Goal: Answer question/provide support

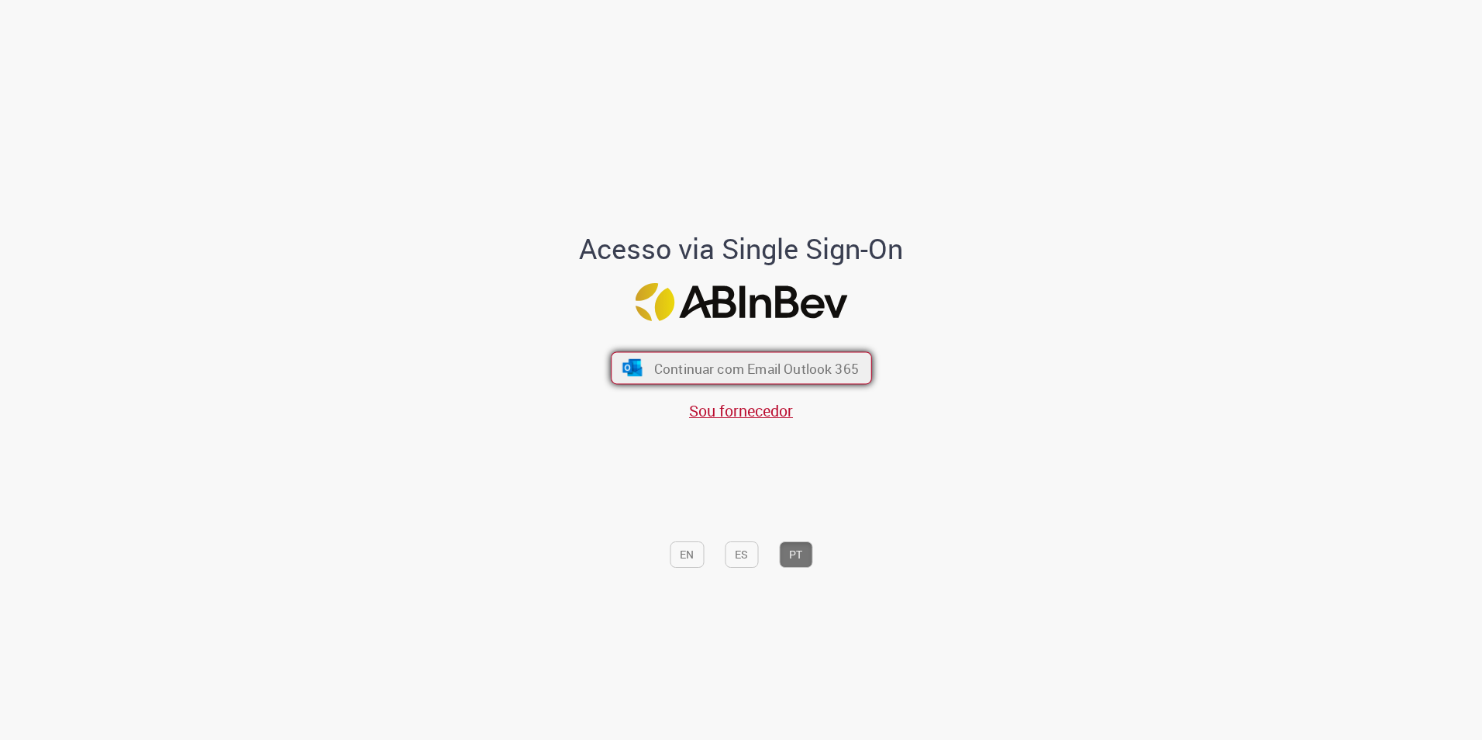
click at [793, 379] on button "Continuar com Email Outlook 365" at bounding box center [741, 367] width 261 height 33
click at [765, 361] on span "Continuar com Email Outlook 365" at bounding box center [756, 368] width 205 height 18
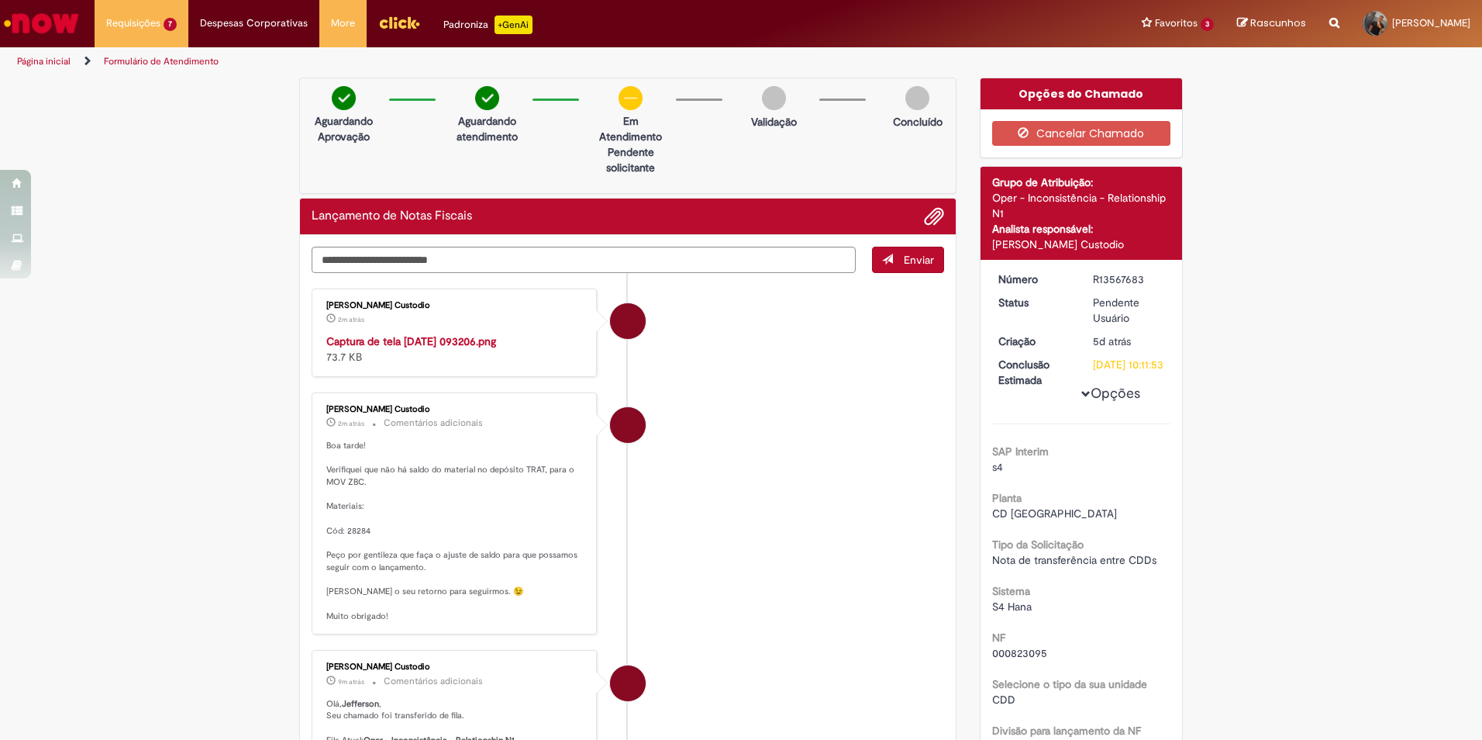
click at [221, 373] on div "Verificar Código de Barras Aguardando Aprovação Aguardando atendimento Em Atend…" at bounding box center [741, 727] width 1482 height 1299
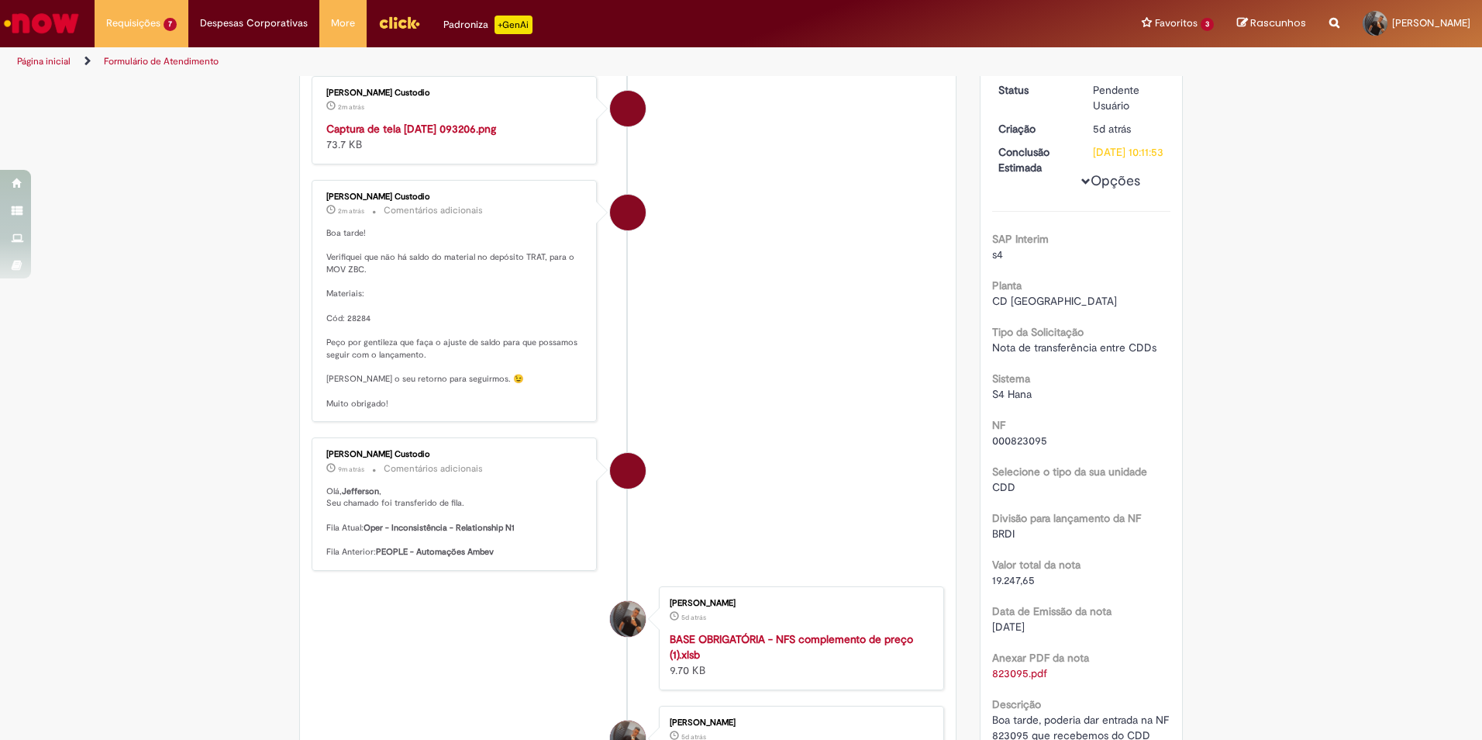
scroll to position [233, 0]
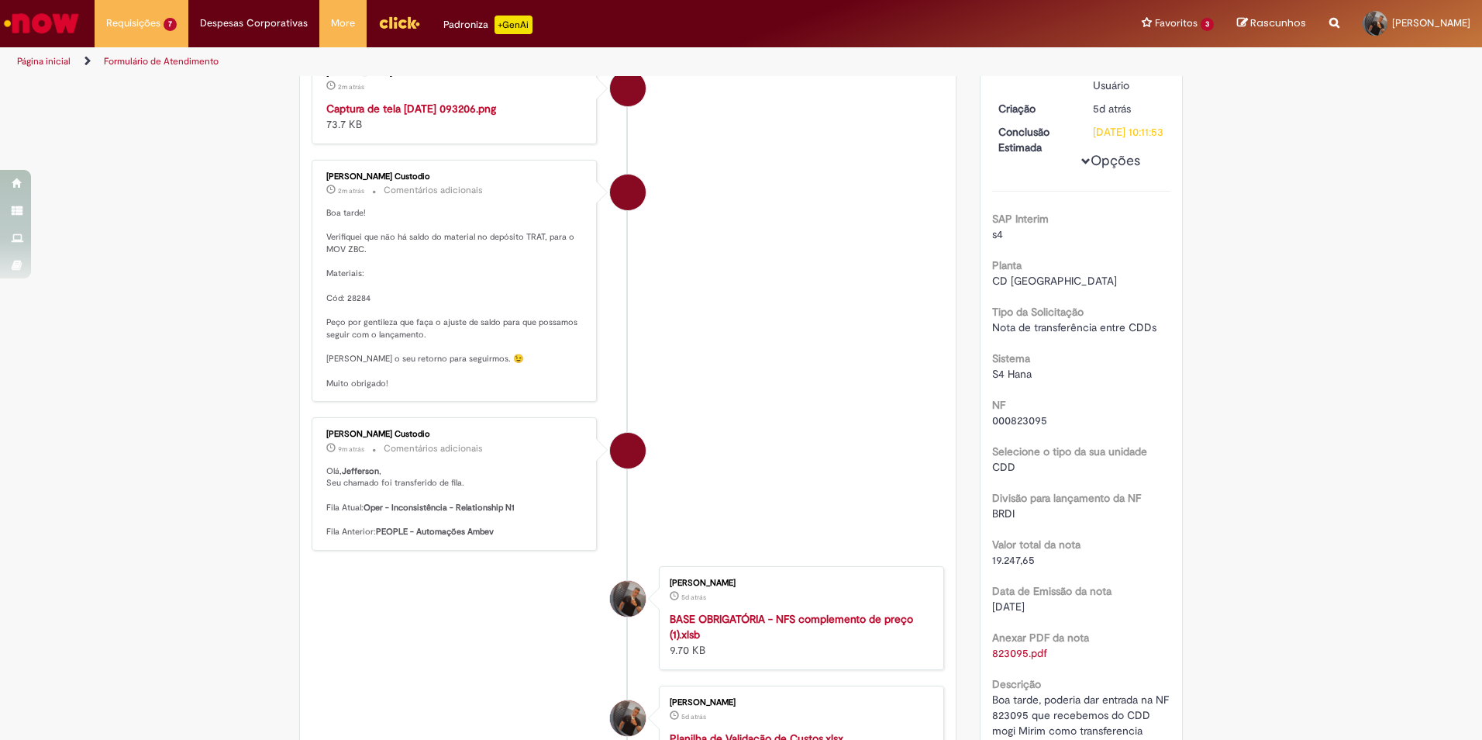
click at [505, 101] on img "Histórico de tíquete" at bounding box center [455, 101] width 258 height 0
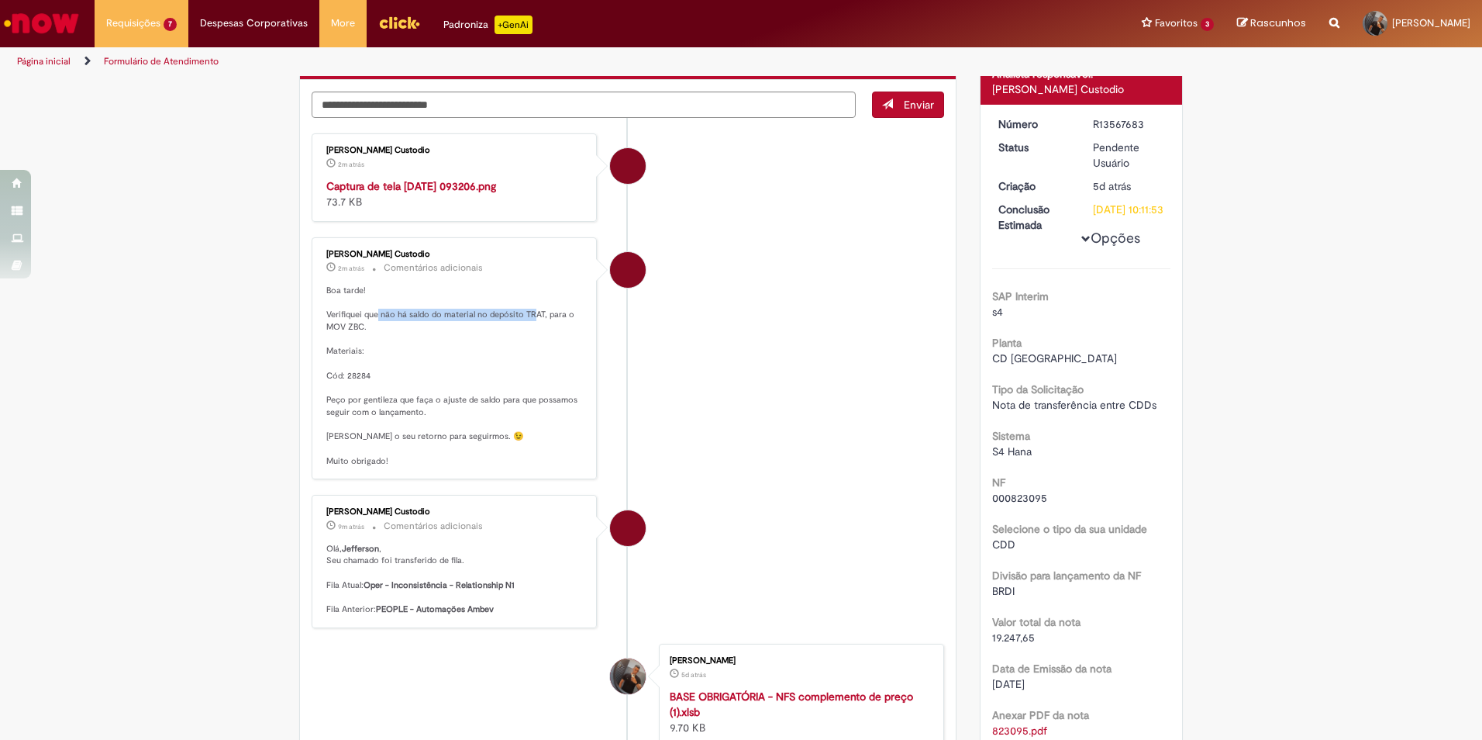
drag, startPoint x: 373, startPoint y: 403, endPoint x: 530, endPoint y: 409, distance: 156.7
click at [530, 409] on p "Boa tarde! Verifiquei que não há saldo do material no depósito TRAT, para o MOV…" at bounding box center [455, 376] width 258 height 183
drag, startPoint x: 360, startPoint y: 488, endPoint x: 441, endPoint y: 501, distance: 82.4
click at [441, 468] on p "Boa tarde! Verifiquei que não há saldo do material no depósito TRAT, para o MOV…" at bounding box center [455, 376] width 258 height 183
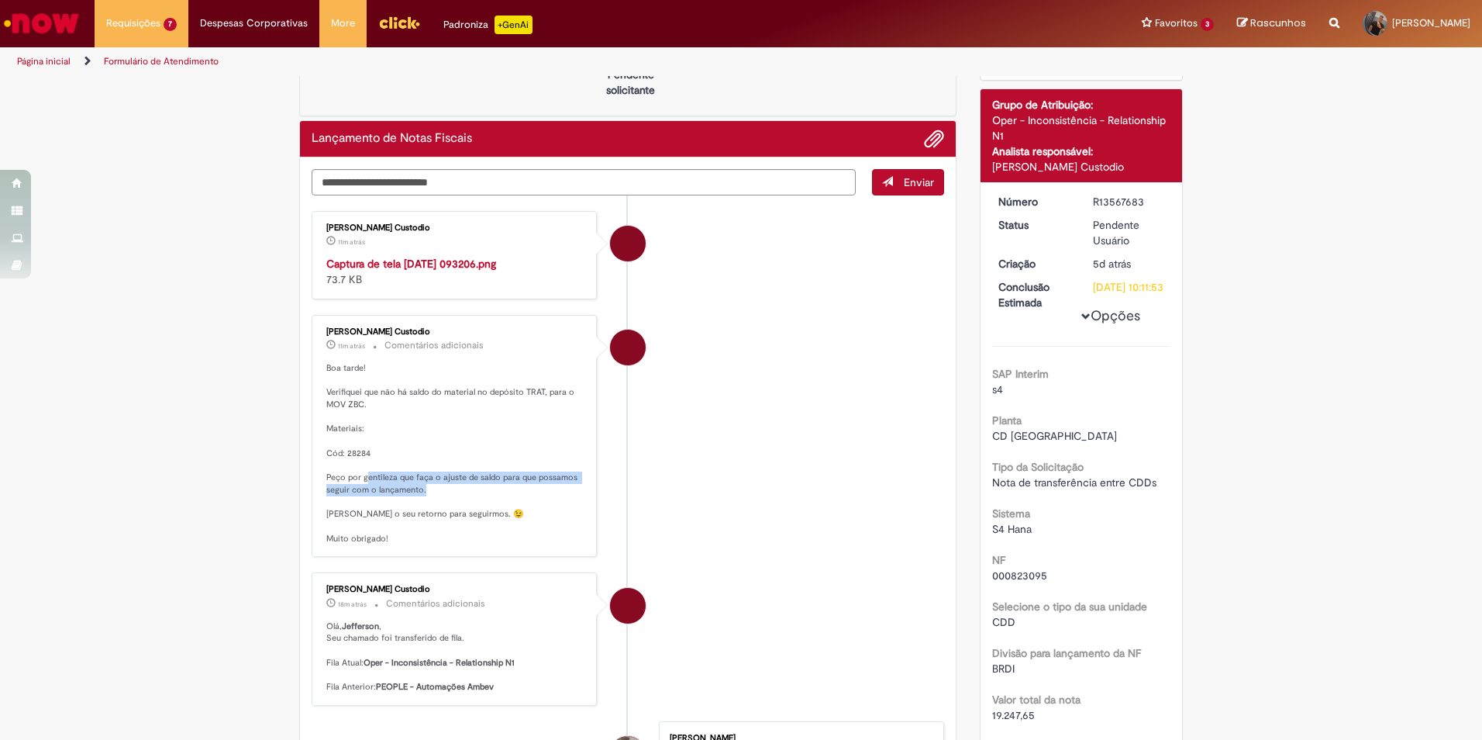
scroll to position [78, 0]
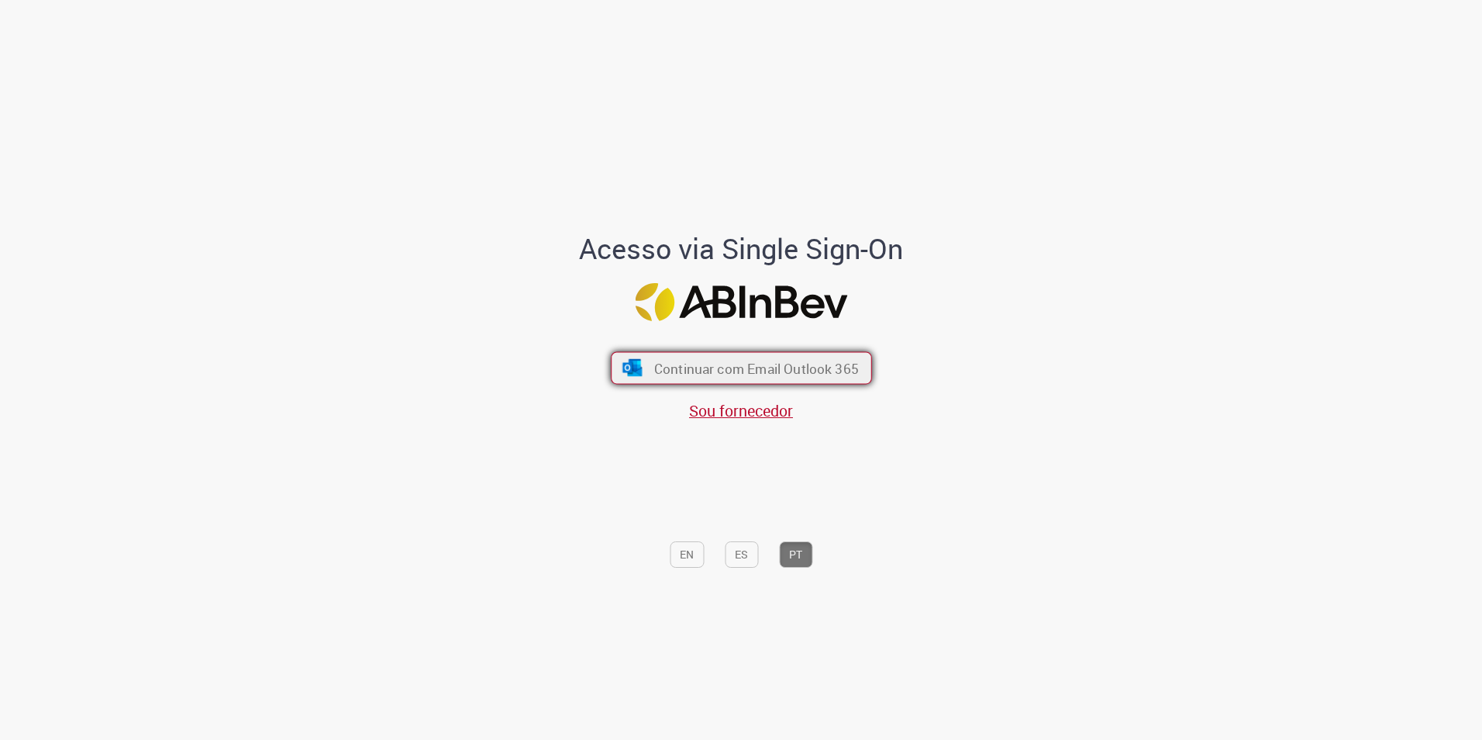
click at [754, 374] on span "Continuar com Email Outlook 365" at bounding box center [756, 368] width 205 height 18
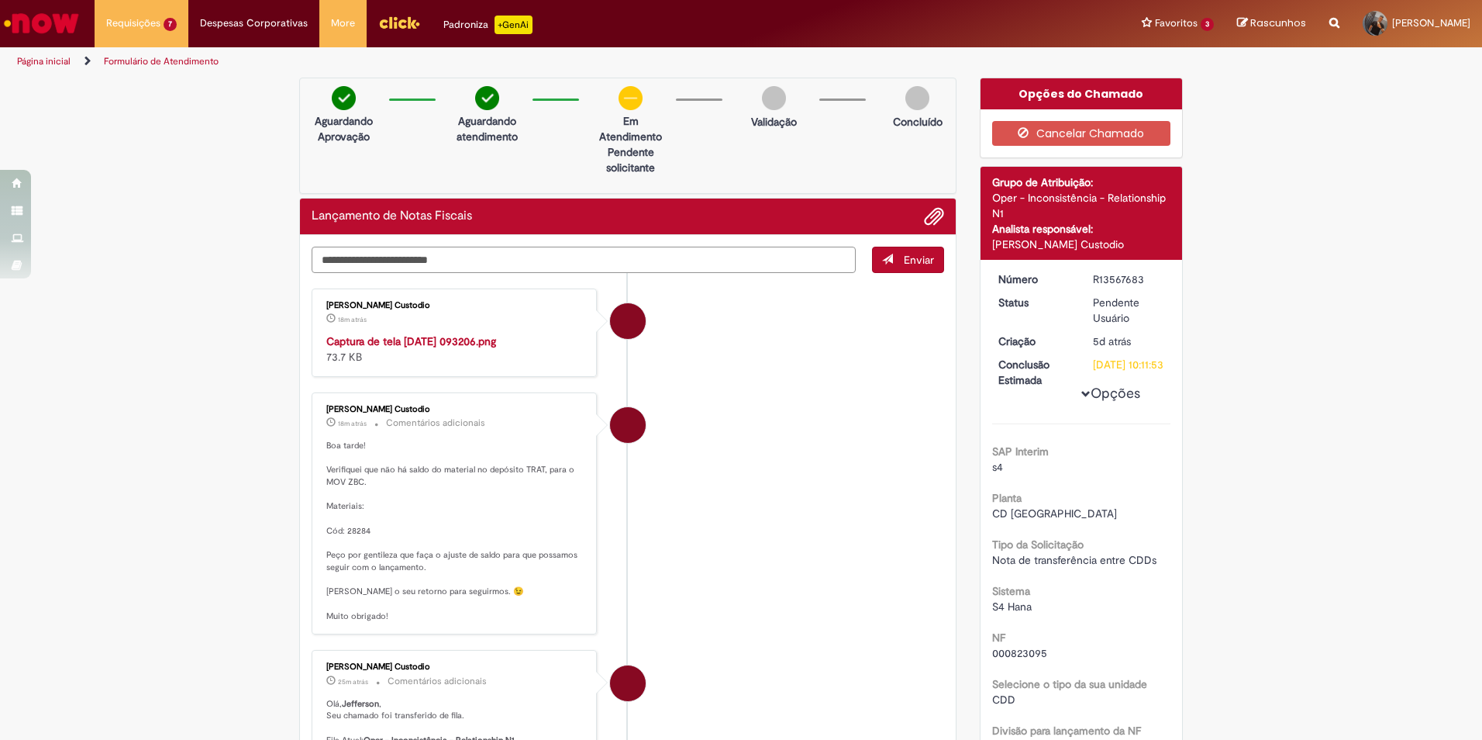
click at [449, 266] on textarea "Digite sua mensagem aqui..." at bounding box center [584, 260] width 544 height 26
type textarea "*****"
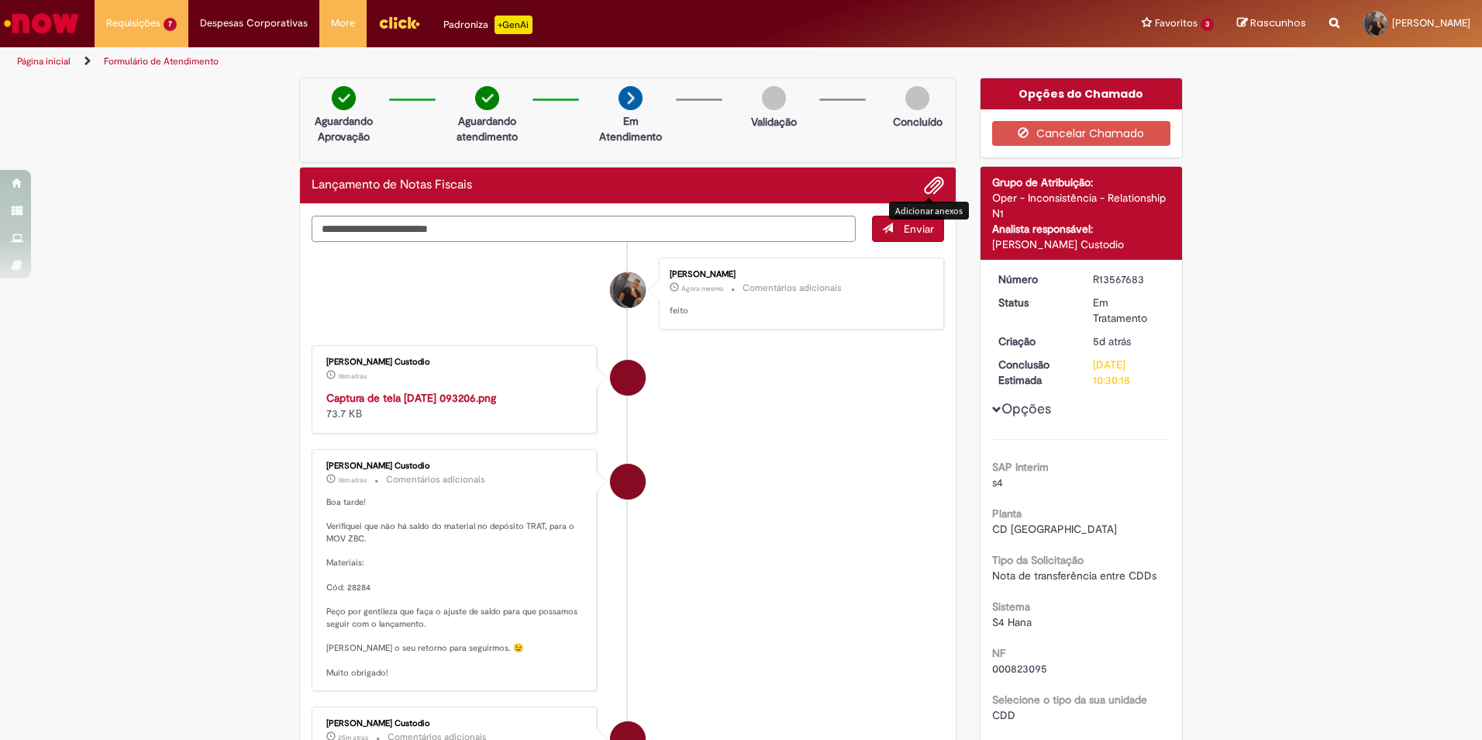
click at [937, 184] on span "Adicionar anexos" at bounding box center [934, 186] width 19 height 19
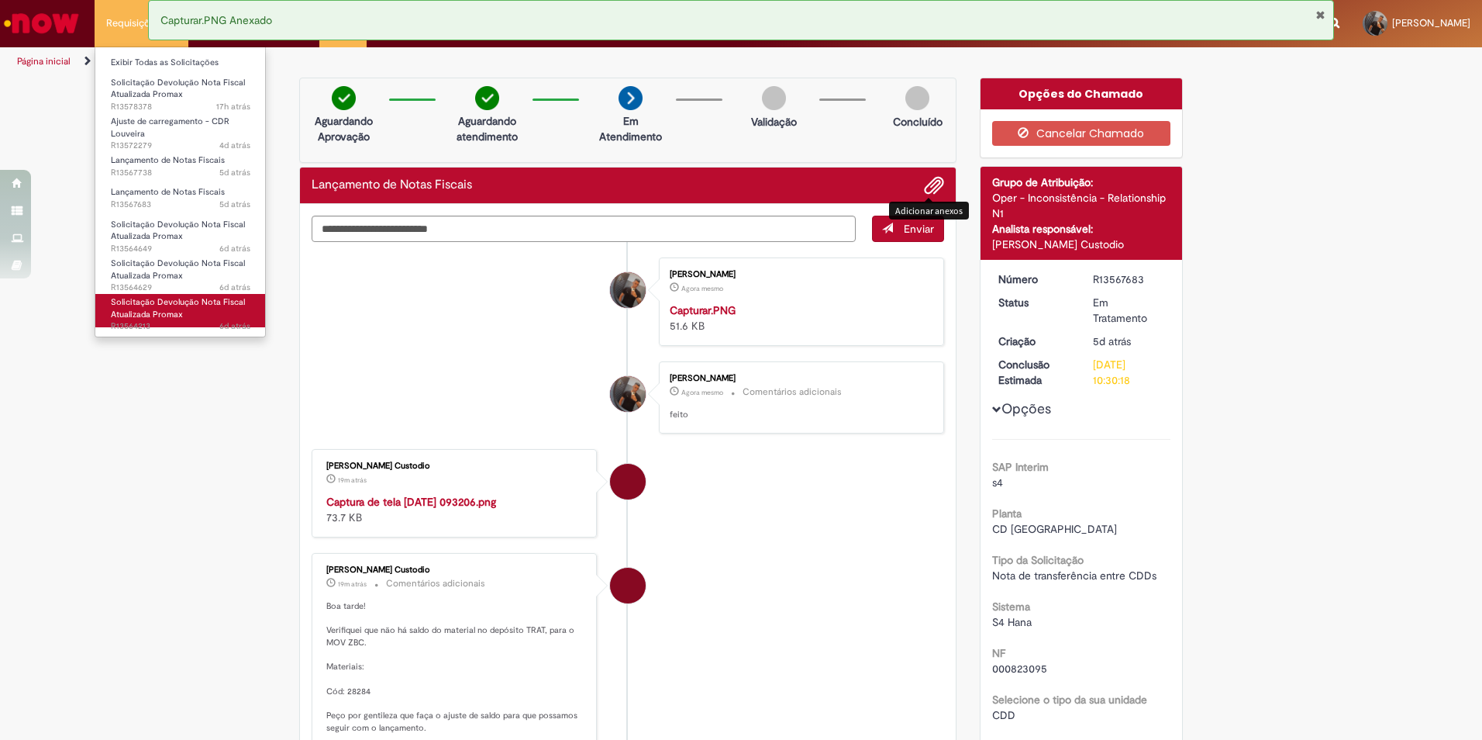
click at [164, 304] on span "Solicitação Devolução Nota Fiscal Atualizada Promax" at bounding box center [178, 308] width 134 height 24
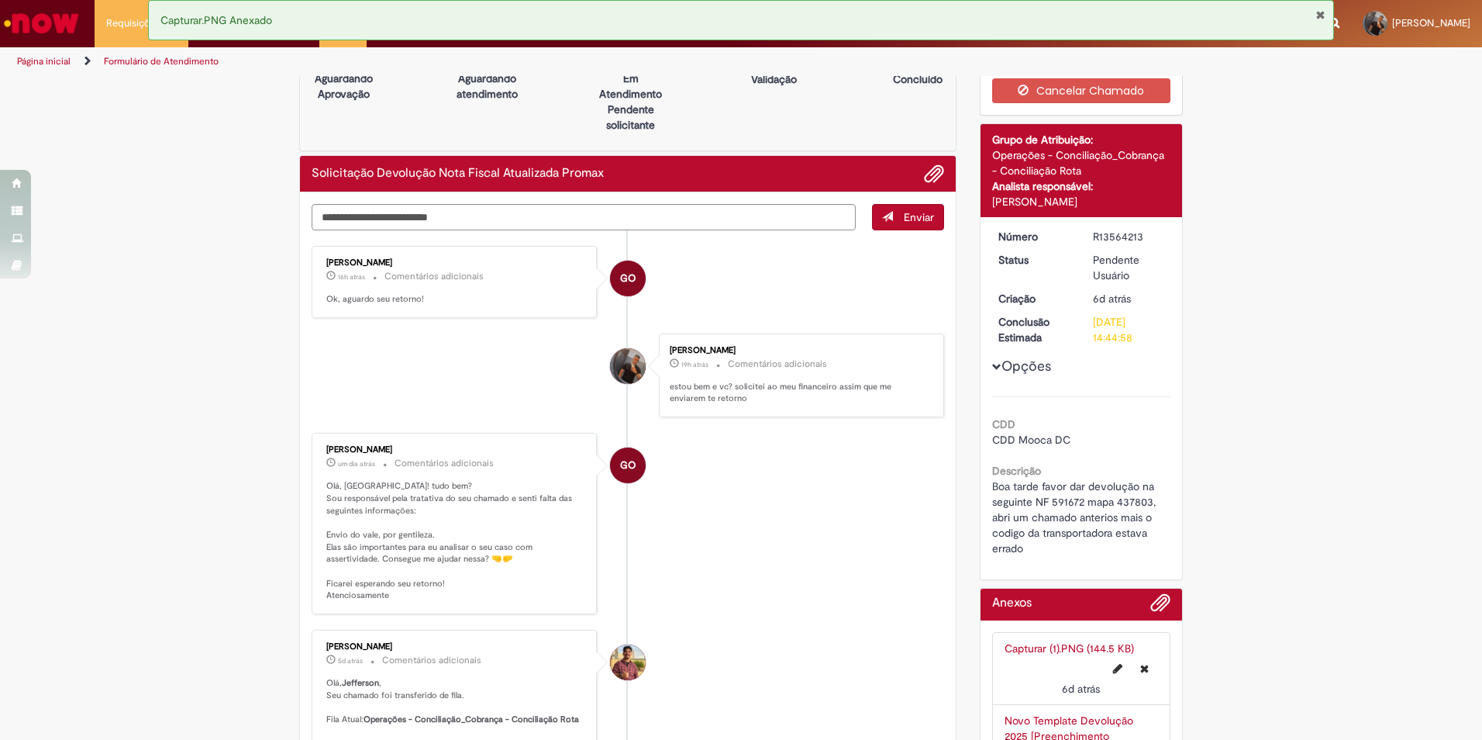
scroll to position [78, 0]
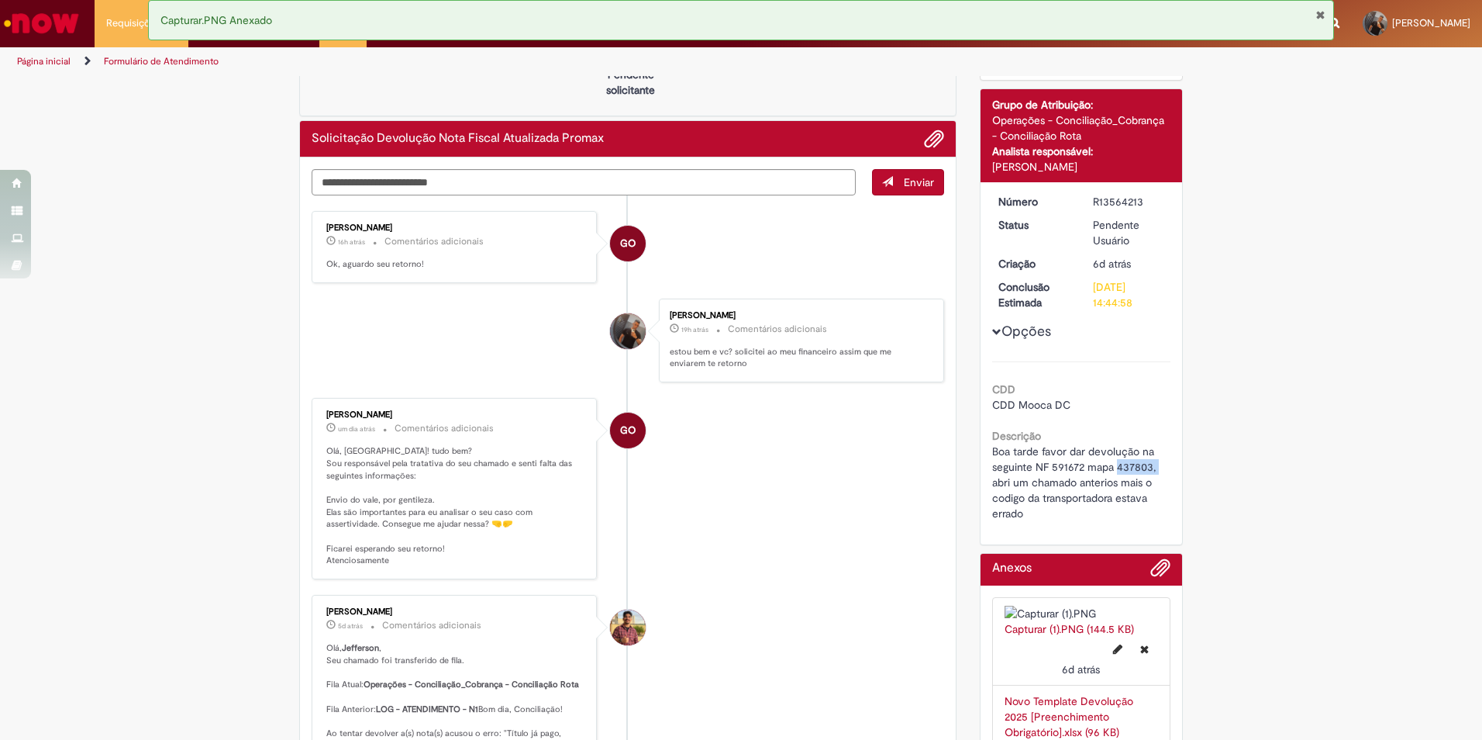
drag, startPoint x: 1151, startPoint y: 464, endPoint x: 1110, endPoint y: 468, distance: 41.3
click at [1110, 468] on span "Boa tarde favor dar devolução na seguinte NF 591672 mapa 437803, abri um chamad…" at bounding box center [1075, 482] width 167 height 76
copy span "437803,"
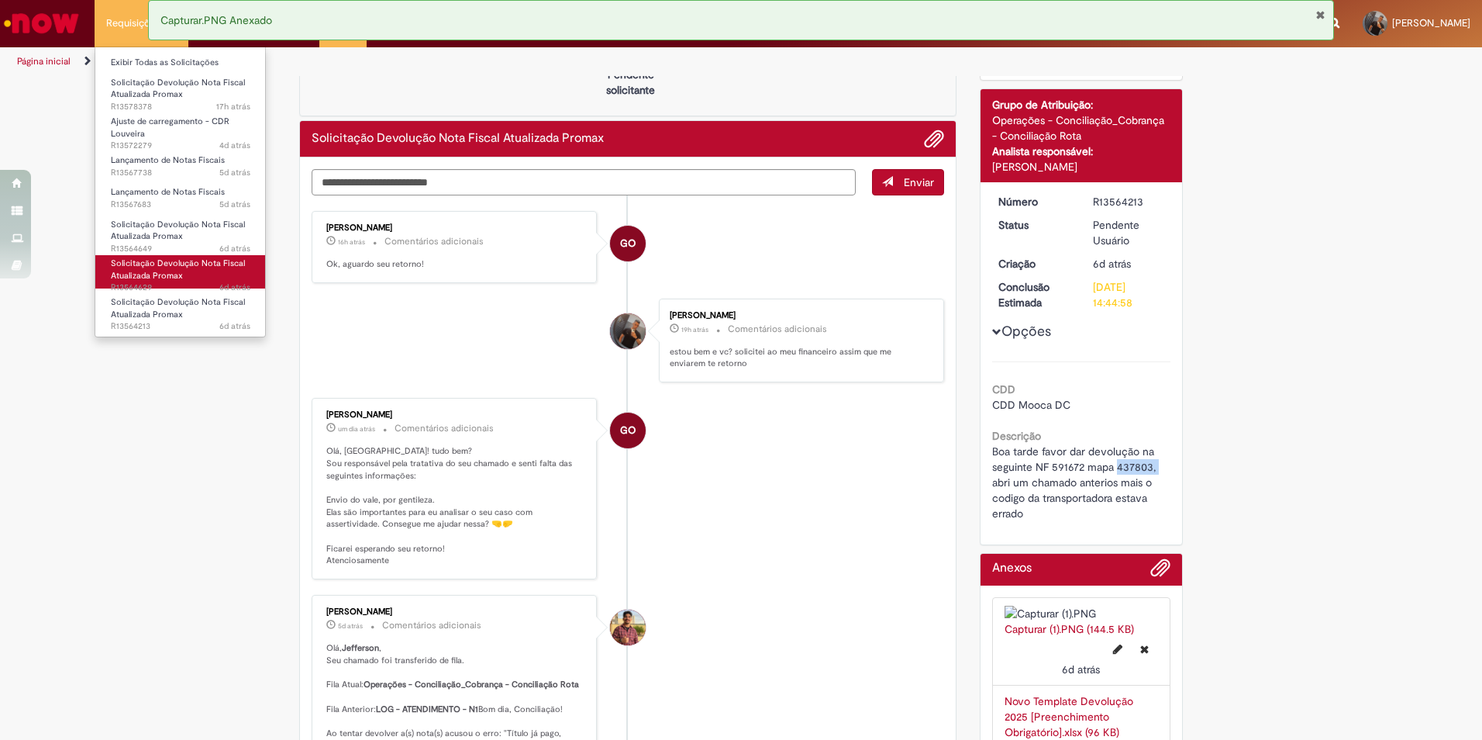
click at [177, 276] on span "Solicitação Devolução Nota Fiscal Atualizada Promax" at bounding box center [178, 269] width 134 height 24
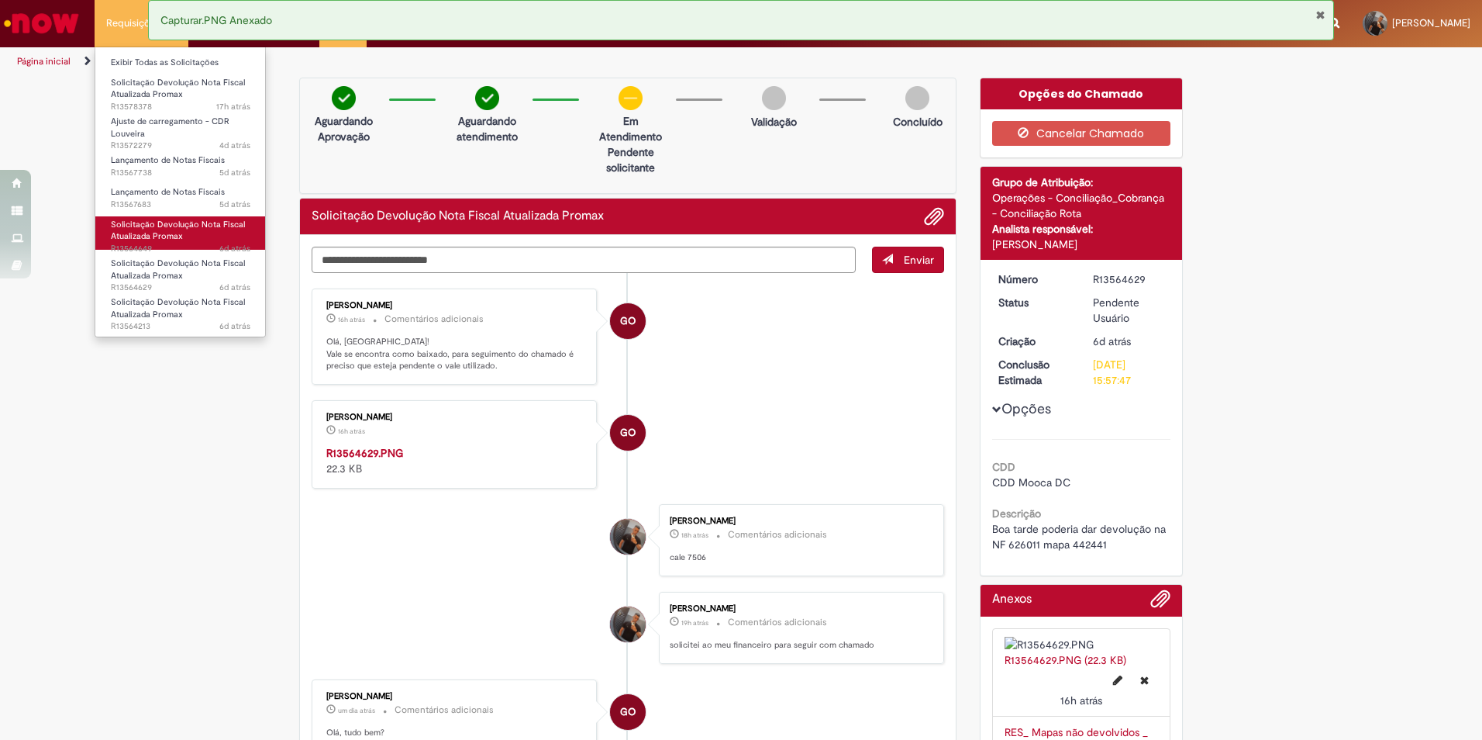
click at [189, 233] on link "Solicitação Devolução Nota Fiscal Atualizada Promax 6d atrás 6 dias atrás R1356…" at bounding box center [180, 232] width 171 height 33
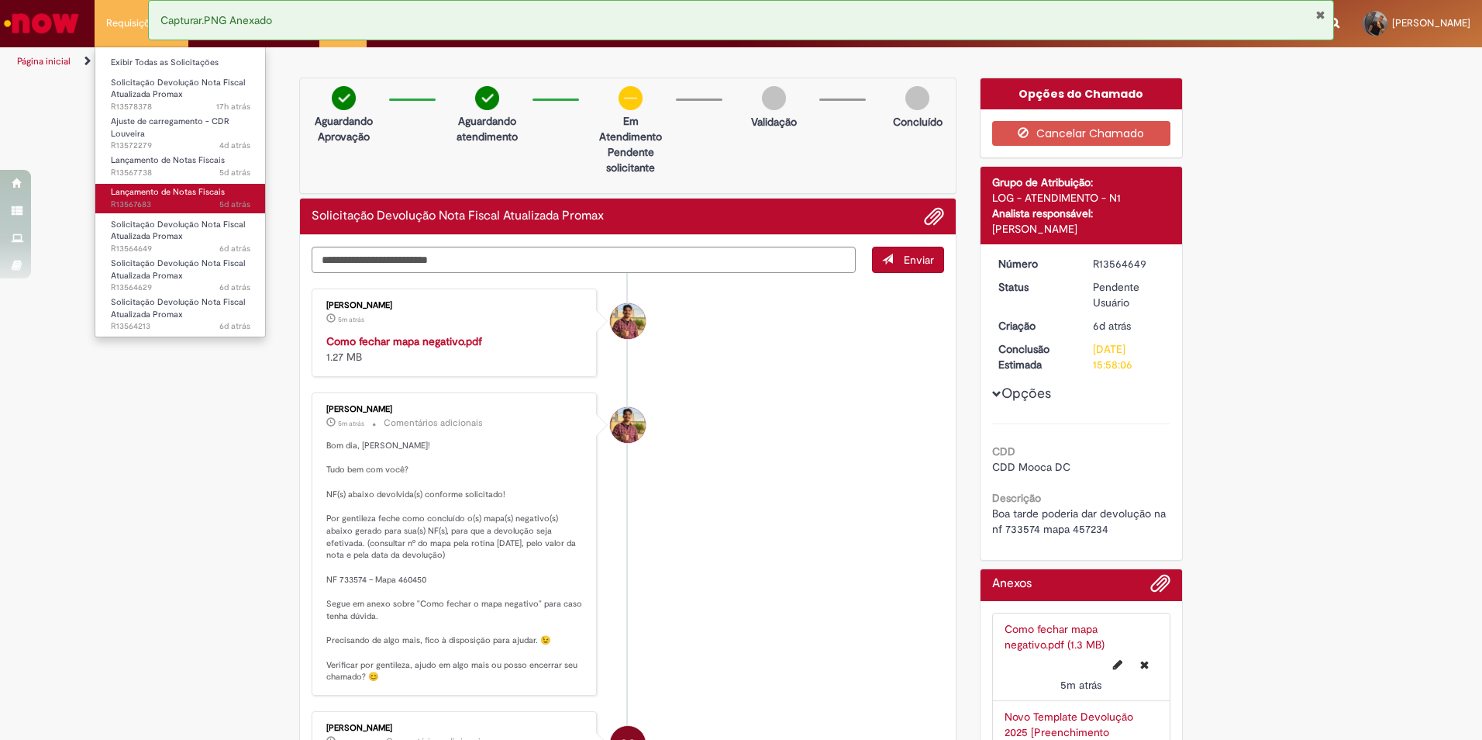
click at [160, 199] on span "5d atrás 5 dias atrás R13567683" at bounding box center [181, 204] width 140 height 12
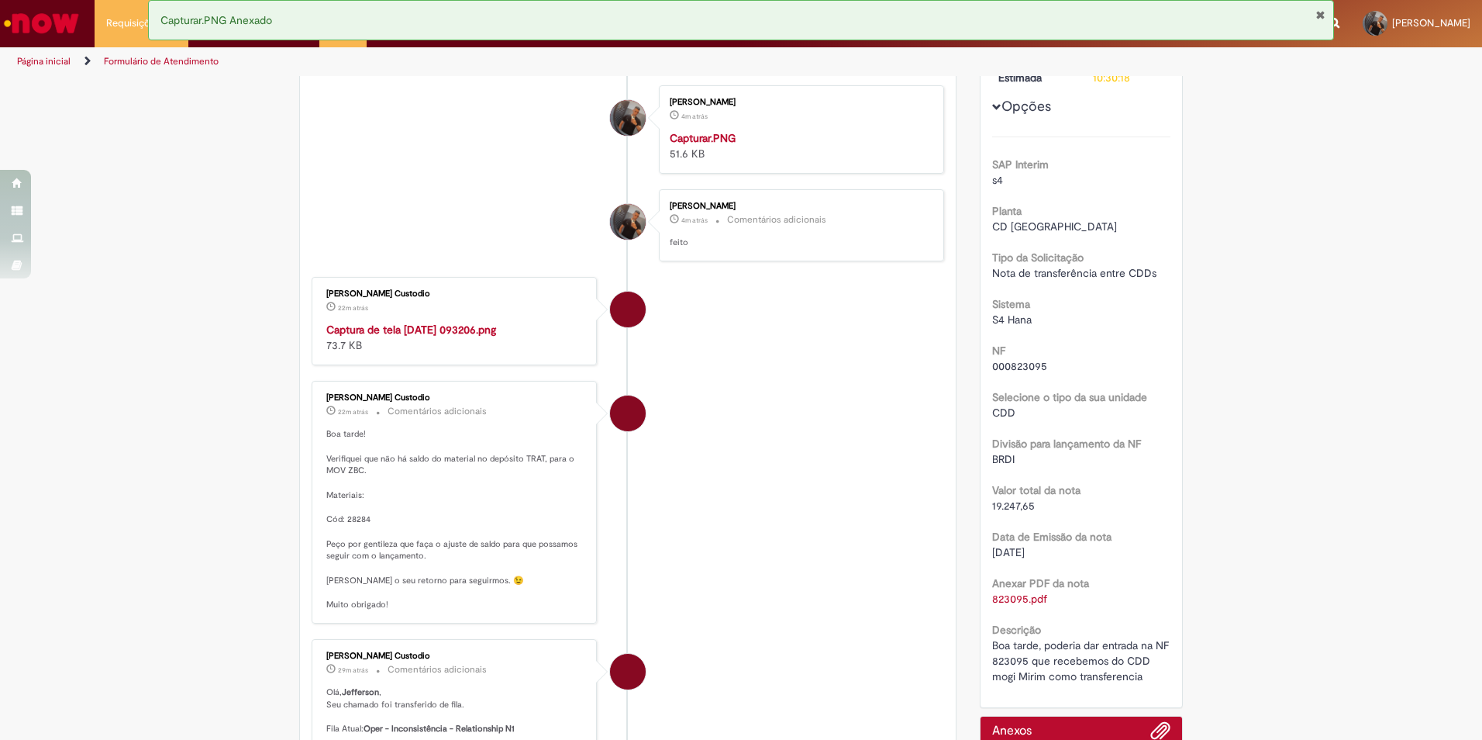
scroll to position [310, 0]
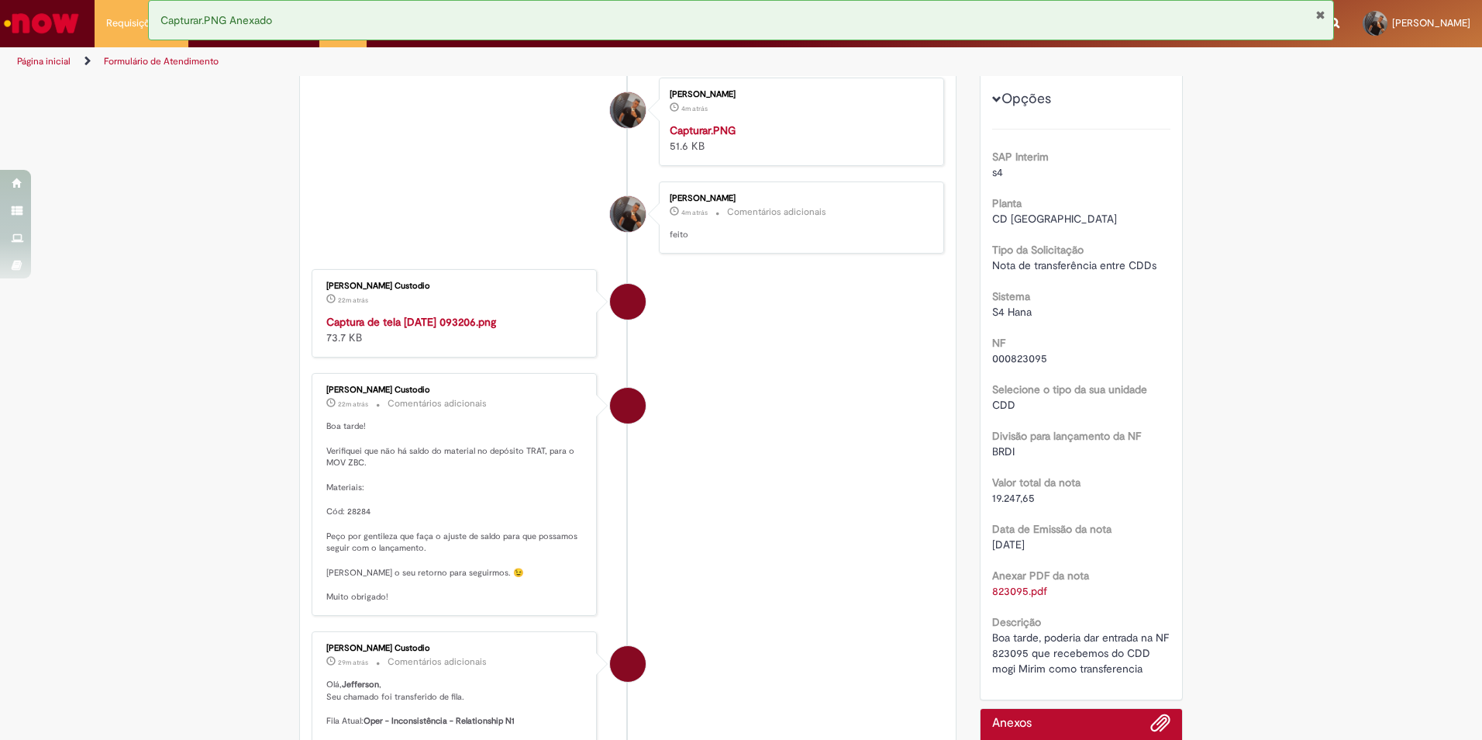
click at [482, 314] on img "Histórico de tíquete" at bounding box center [455, 314] width 258 height 0
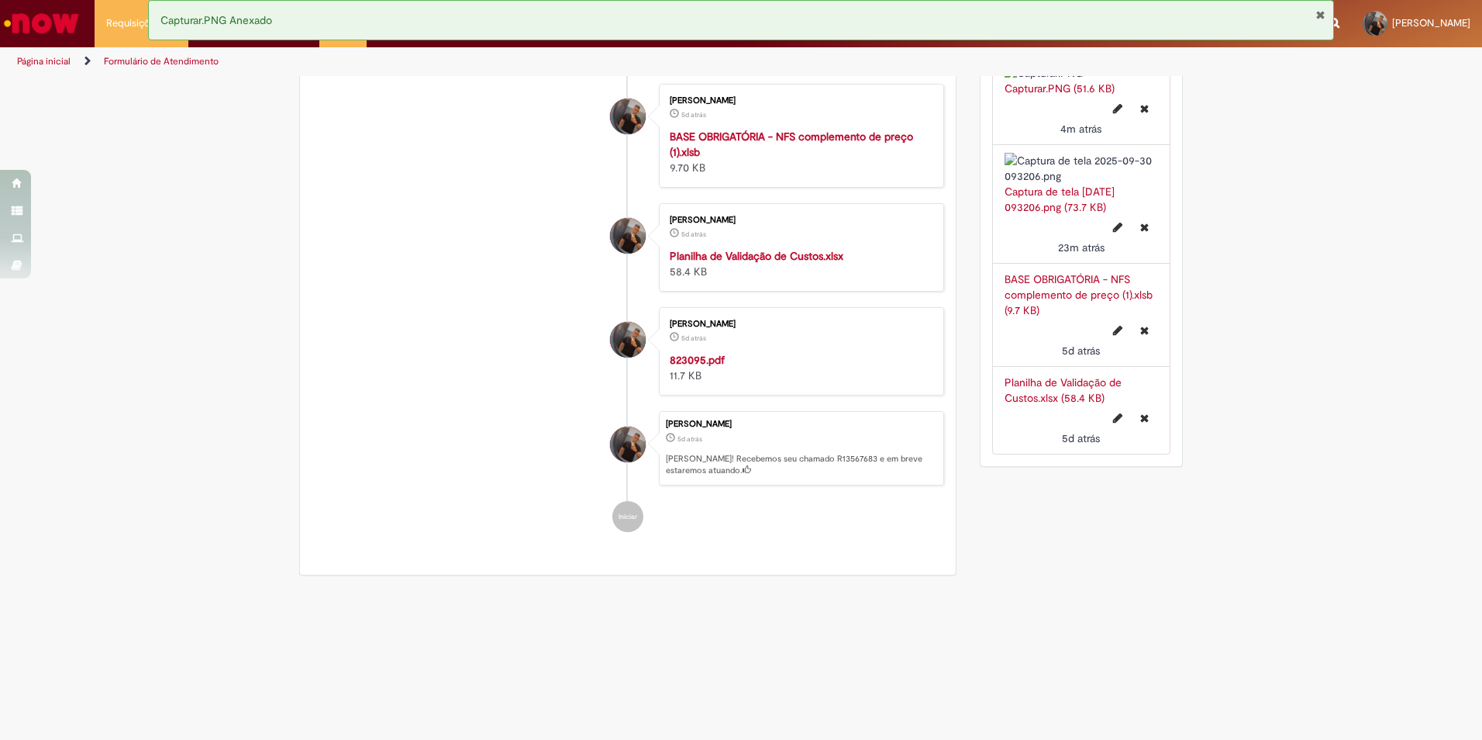
scroll to position [1085, 0]
click at [781, 263] on strong "Planilha de Validação de Custos.xlsx" at bounding box center [757, 256] width 174 height 14
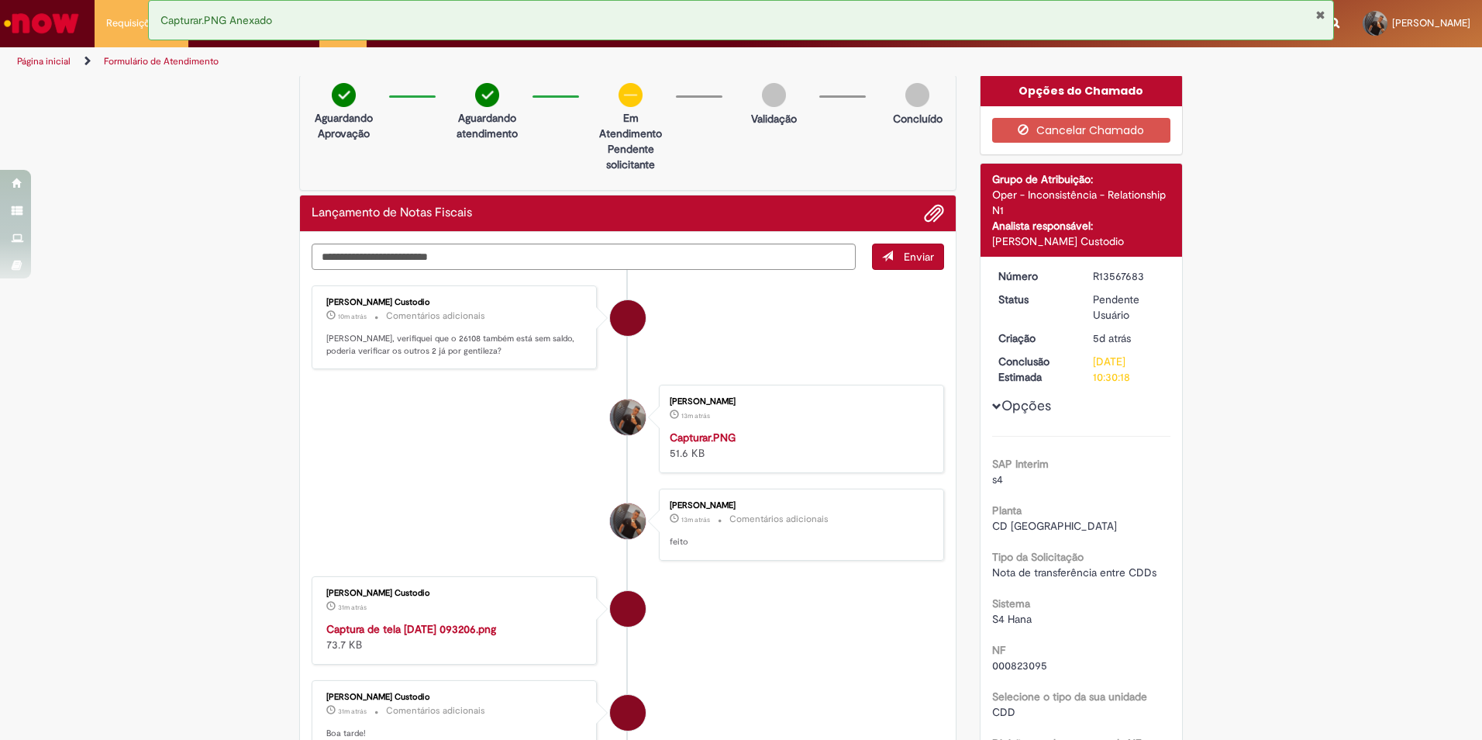
scroll to position [0, 0]
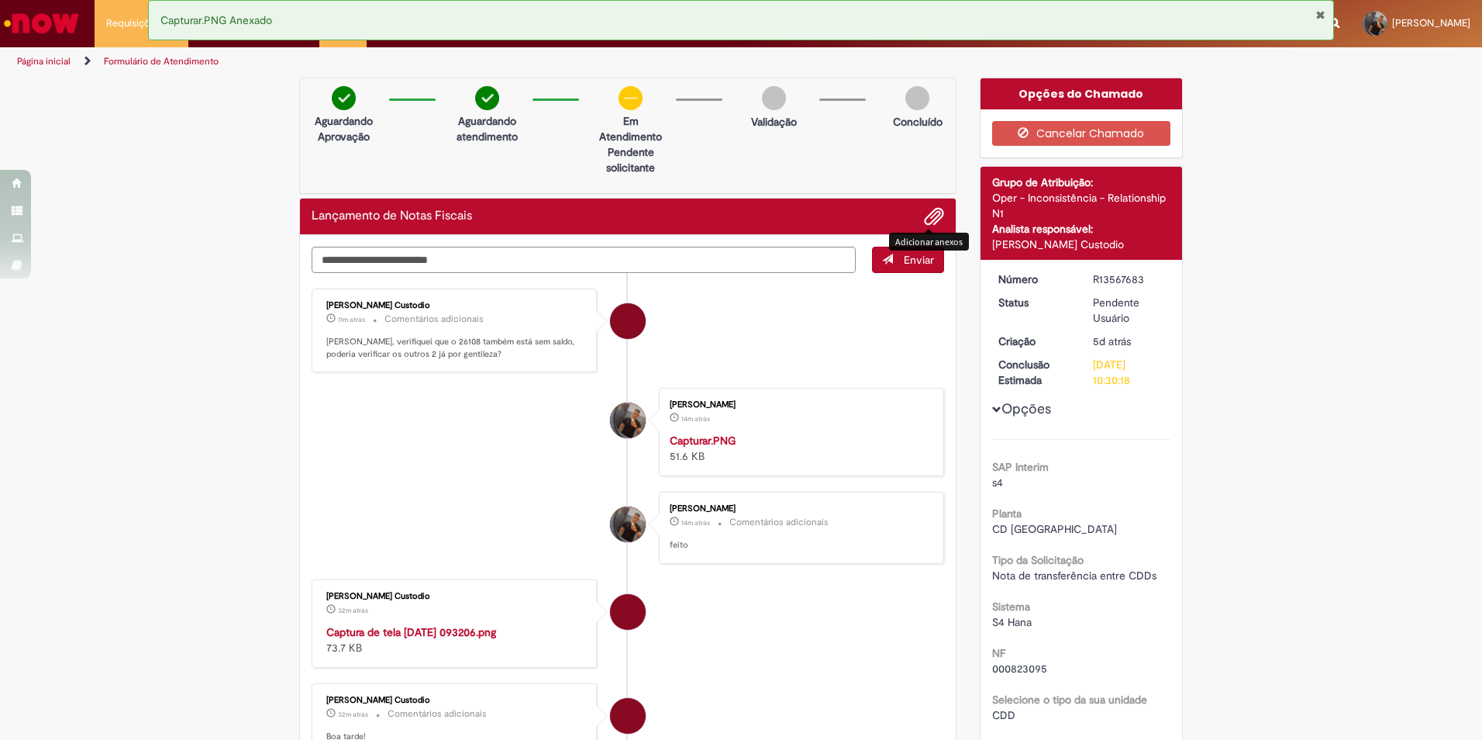
click at [931, 216] on span "Adicionar anexos" at bounding box center [934, 217] width 19 height 19
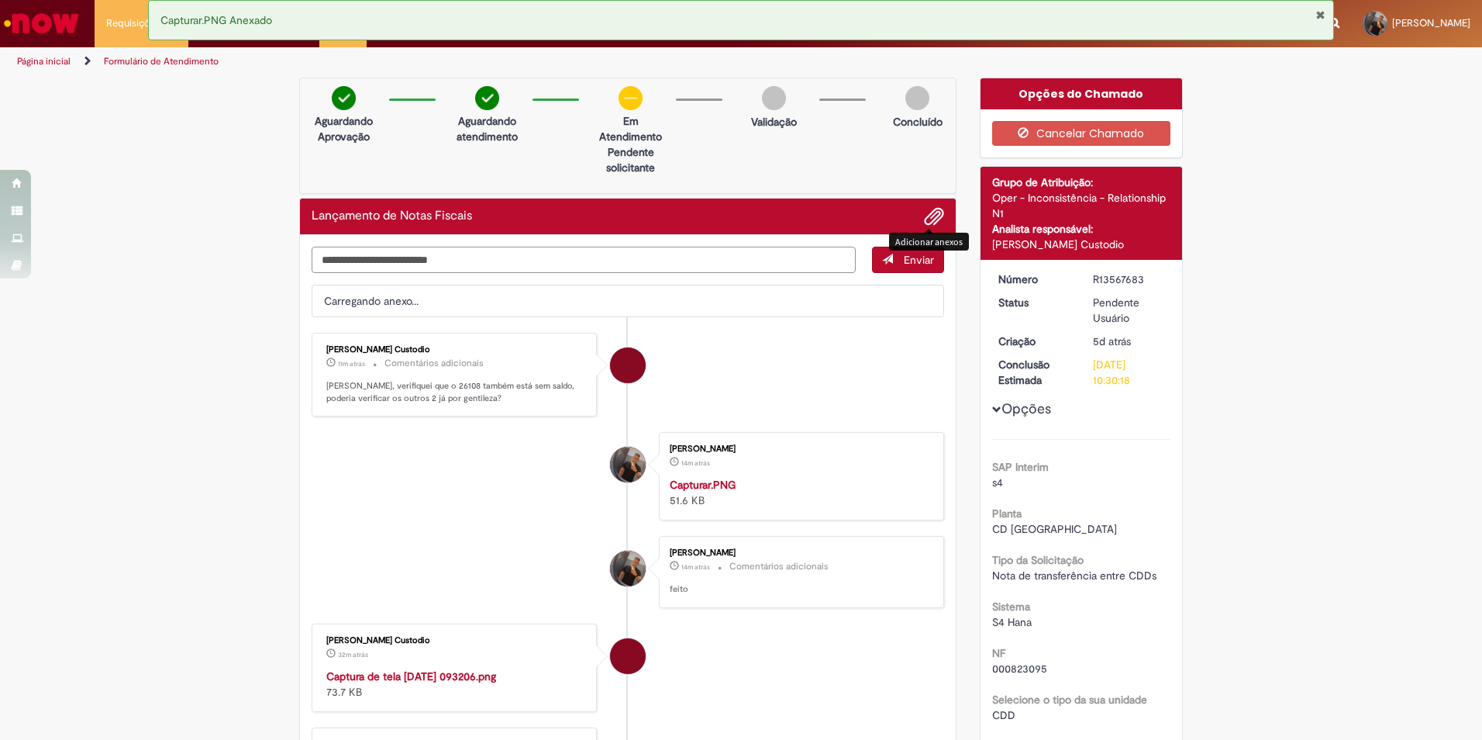
click at [524, 258] on textarea "Digite sua mensagem aqui..." at bounding box center [584, 260] width 544 height 26
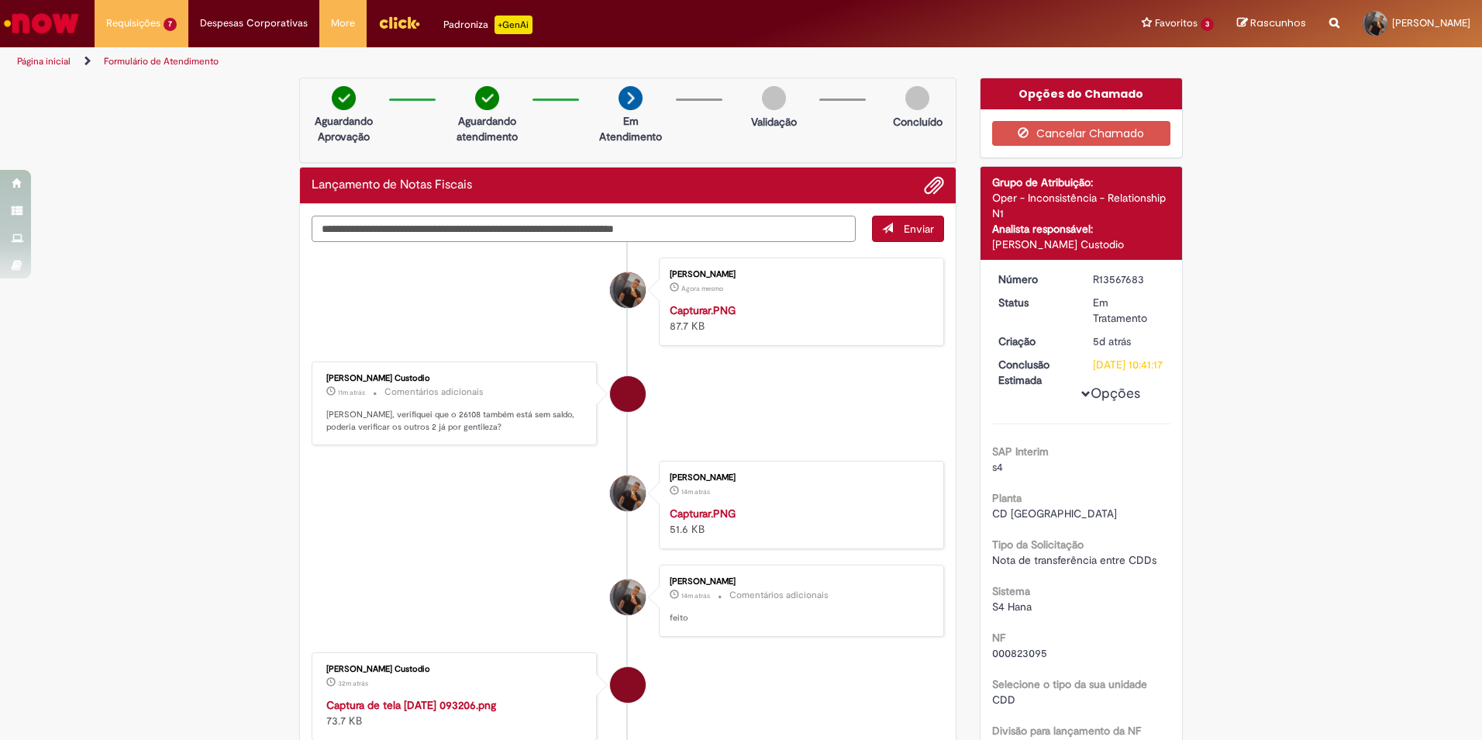
type textarea "**********"
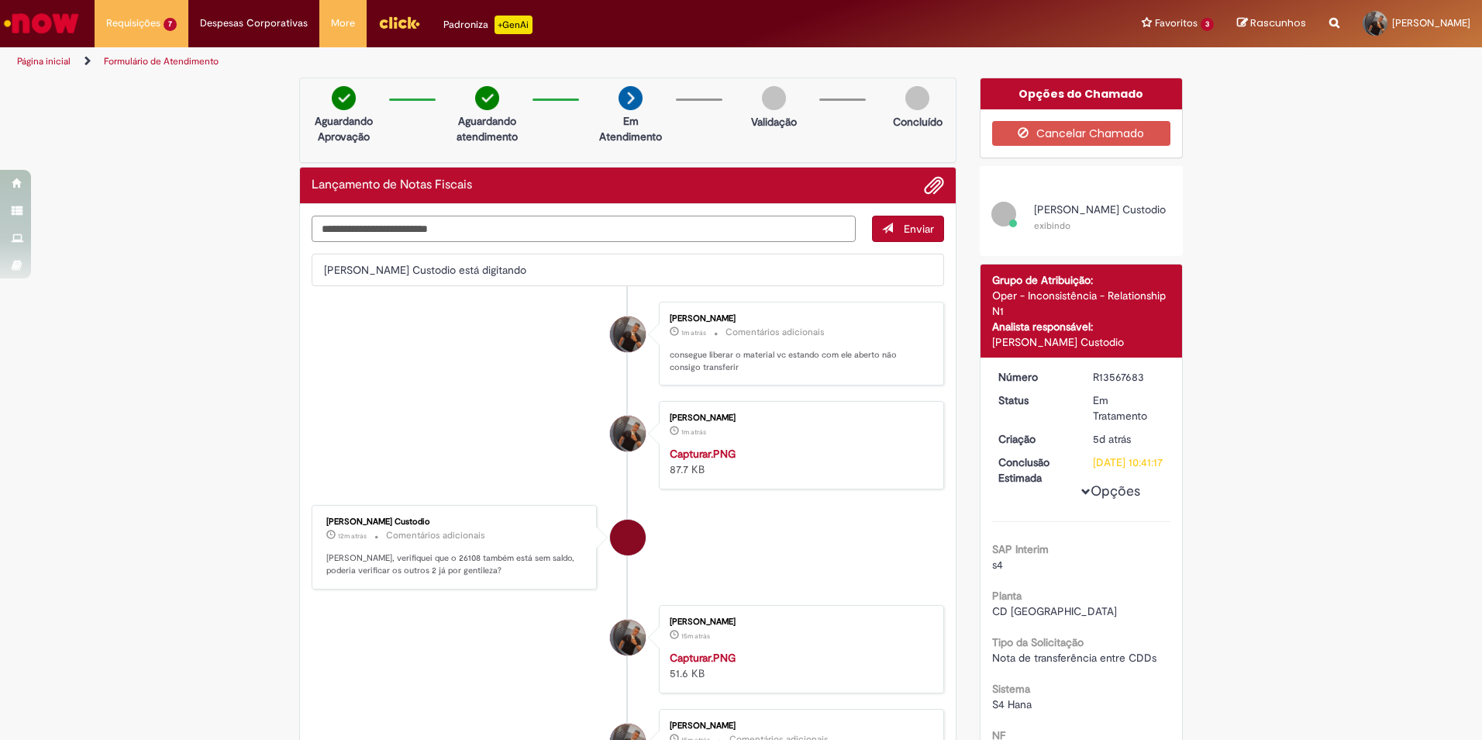
click at [464, 232] on textarea "Digite sua mensagem aqui..." at bounding box center [584, 229] width 544 height 26
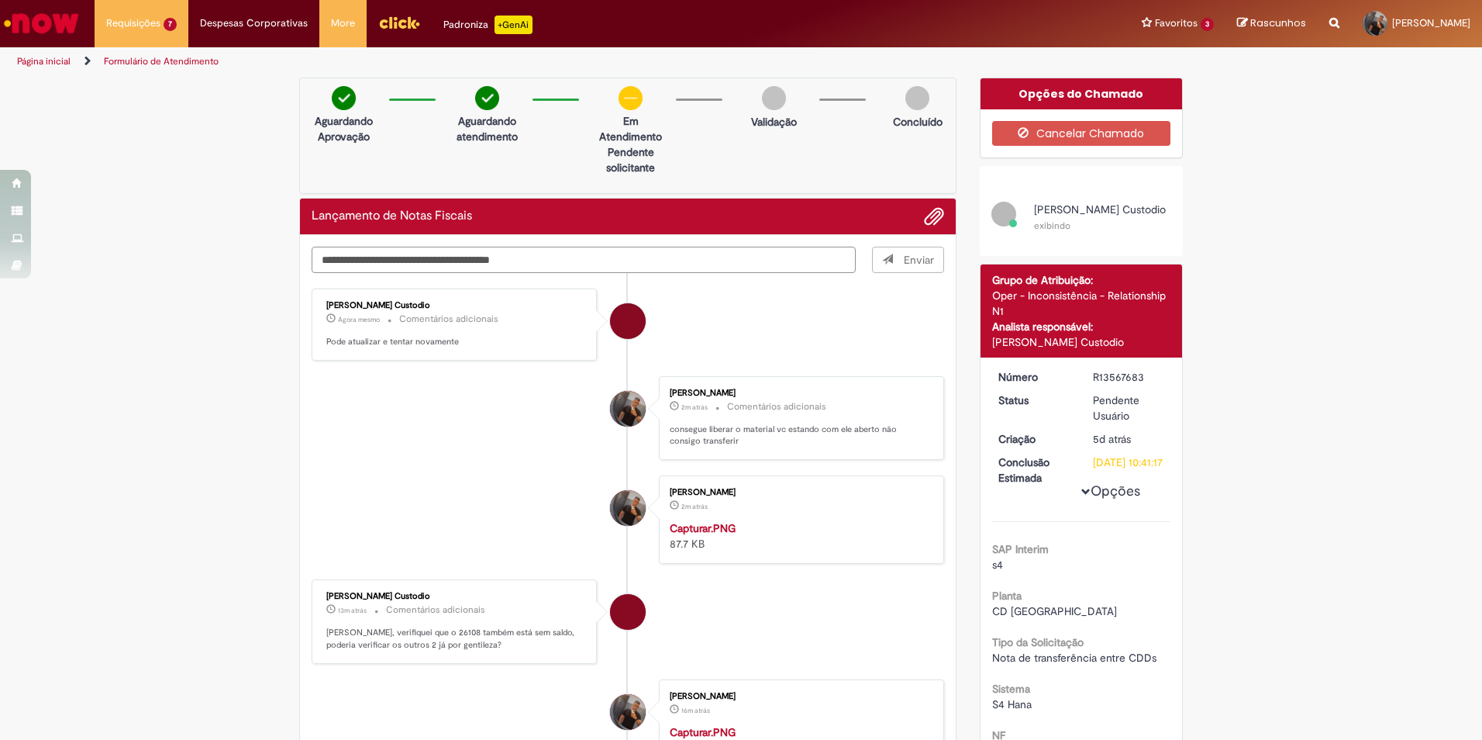
type textarea "**********"
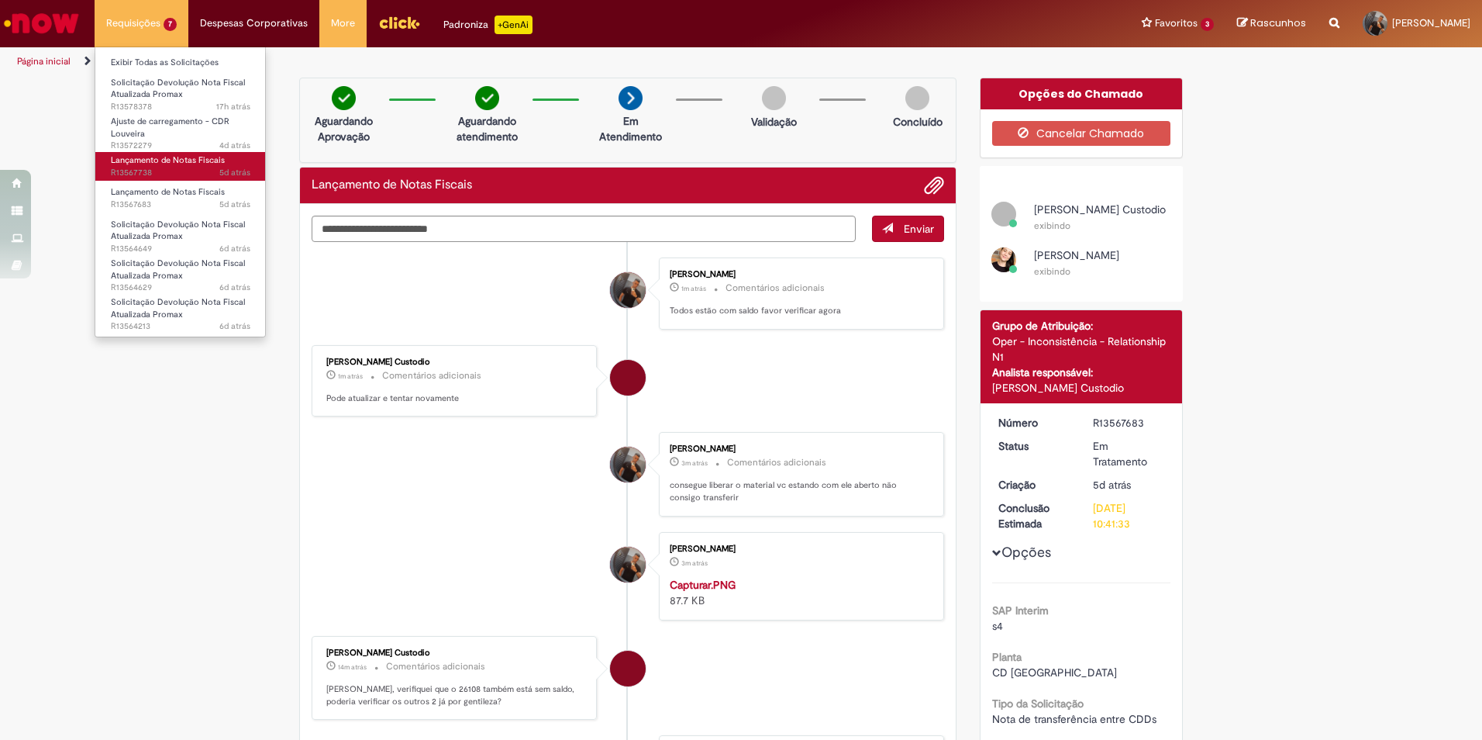
click at [179, 171] on span "5d atrás 5 dias atrás R13567738" at bounding box center [181, 173] width 140 height 12
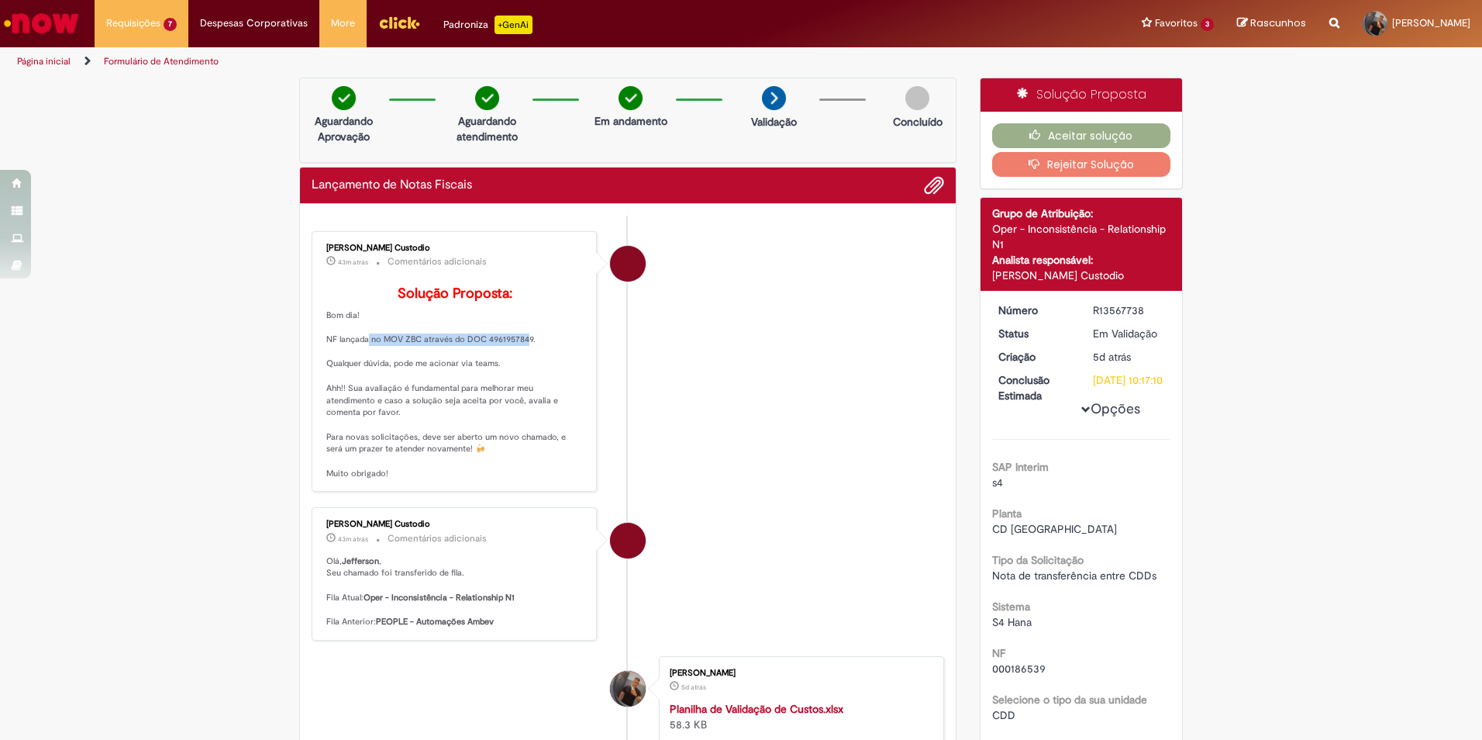
drag, startPoint x: 354, startPoint y: 363, endPoint x: 514, endPoint y: 362, distance: 159.7
click at [514, 362] on p "Solução Proposta: Bom dia! NF lançada no MOV ZBC através do DOC 4961957849. Qua…" at bounding box center [455, 383] width 258 height 194
drag, startPoint x: 329, startPoint y: 388, endPoint x: 454, endPoint y: 392, distance: 124.9
click at [454, 392] on p "Solução Proposta: Bom dia! NF lançada no MOV ZBC através do DOC 4961957849. Qua…" at bounding box center [455, 383] width 258 height 194
drag, startPoint x: 454, startPoint y: 392, endPoint x: 513, endPoint y: 417, distance: 64.7
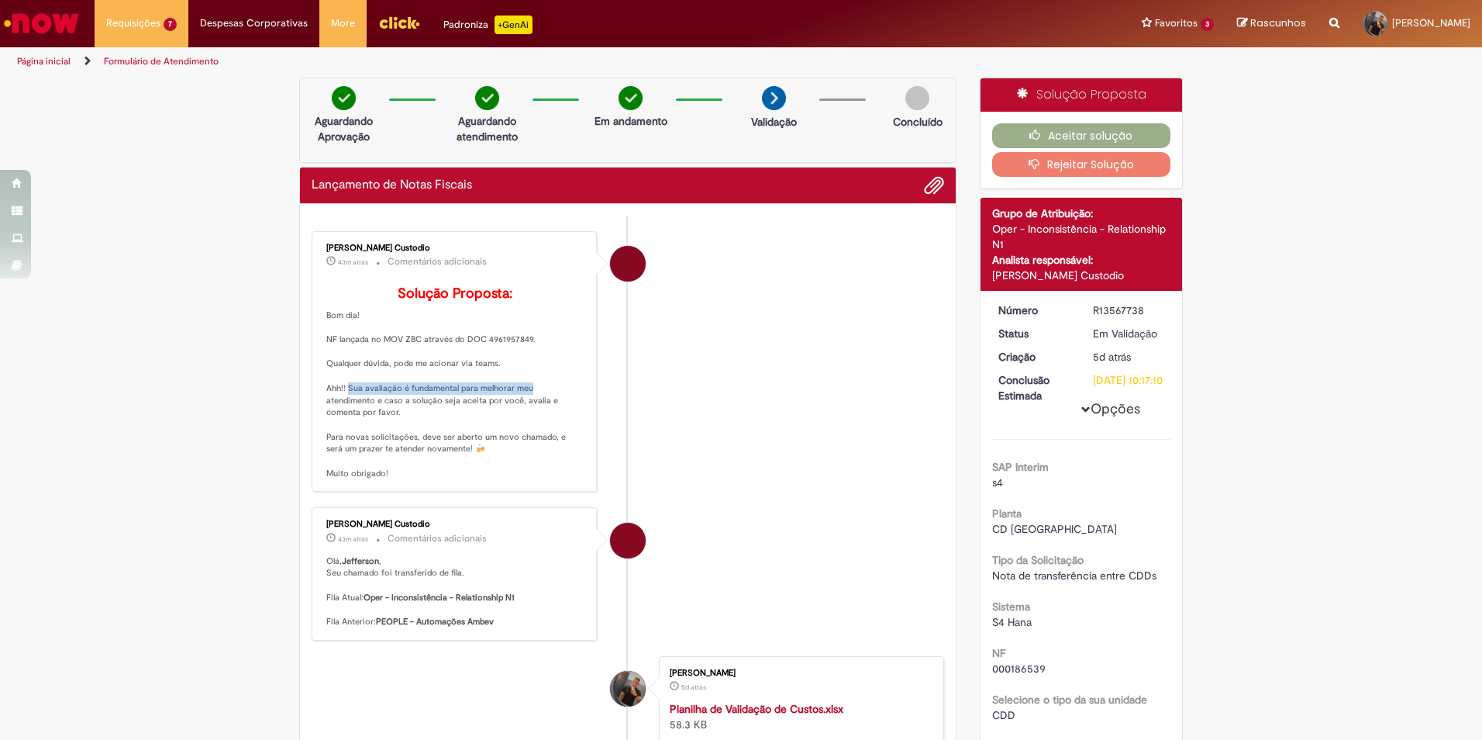
click at [513, 417] on p "Solução Proposta: Bom dia! NF lançada no MOV ZBC através do DOC 4961957849. Qua…" at bounding box center [455, 383] width 258 height 194
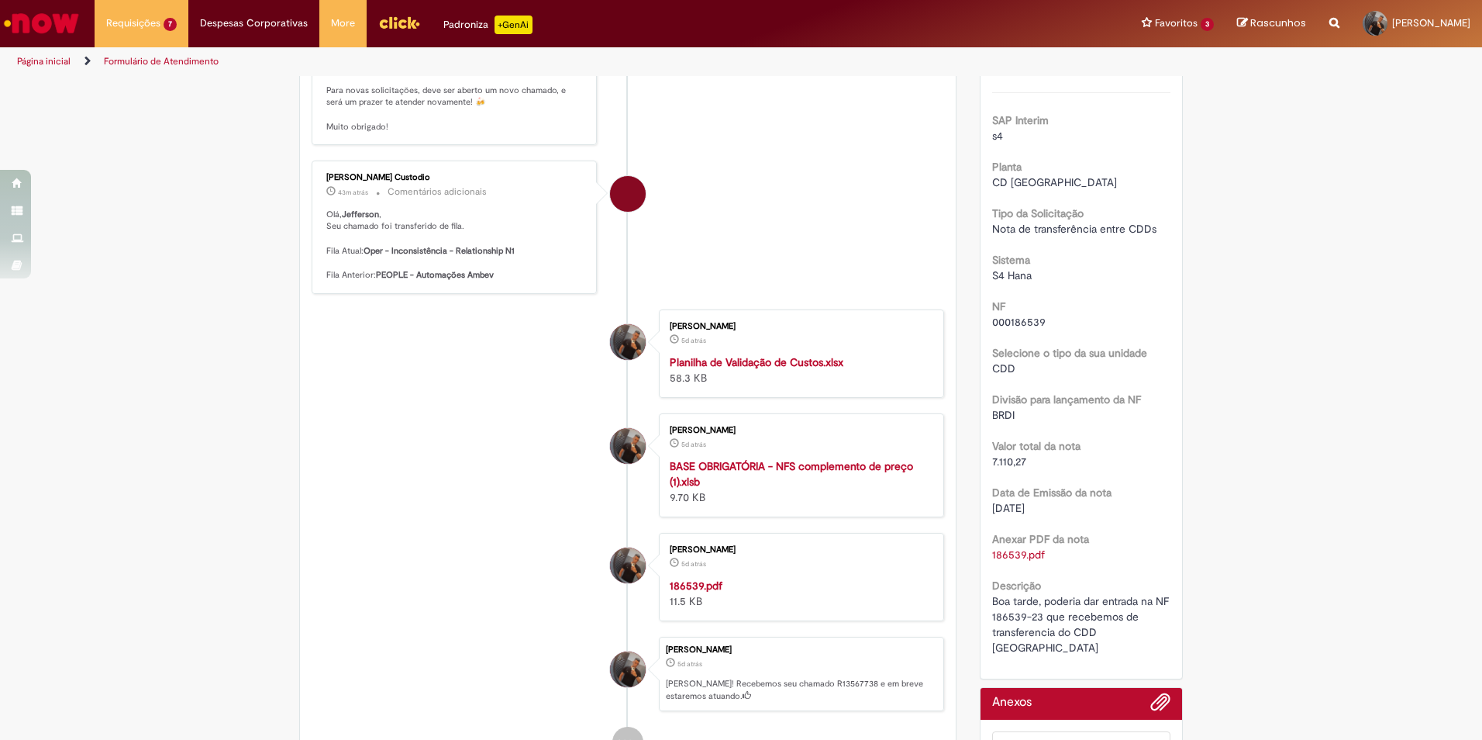
scroll to position [388, 0]
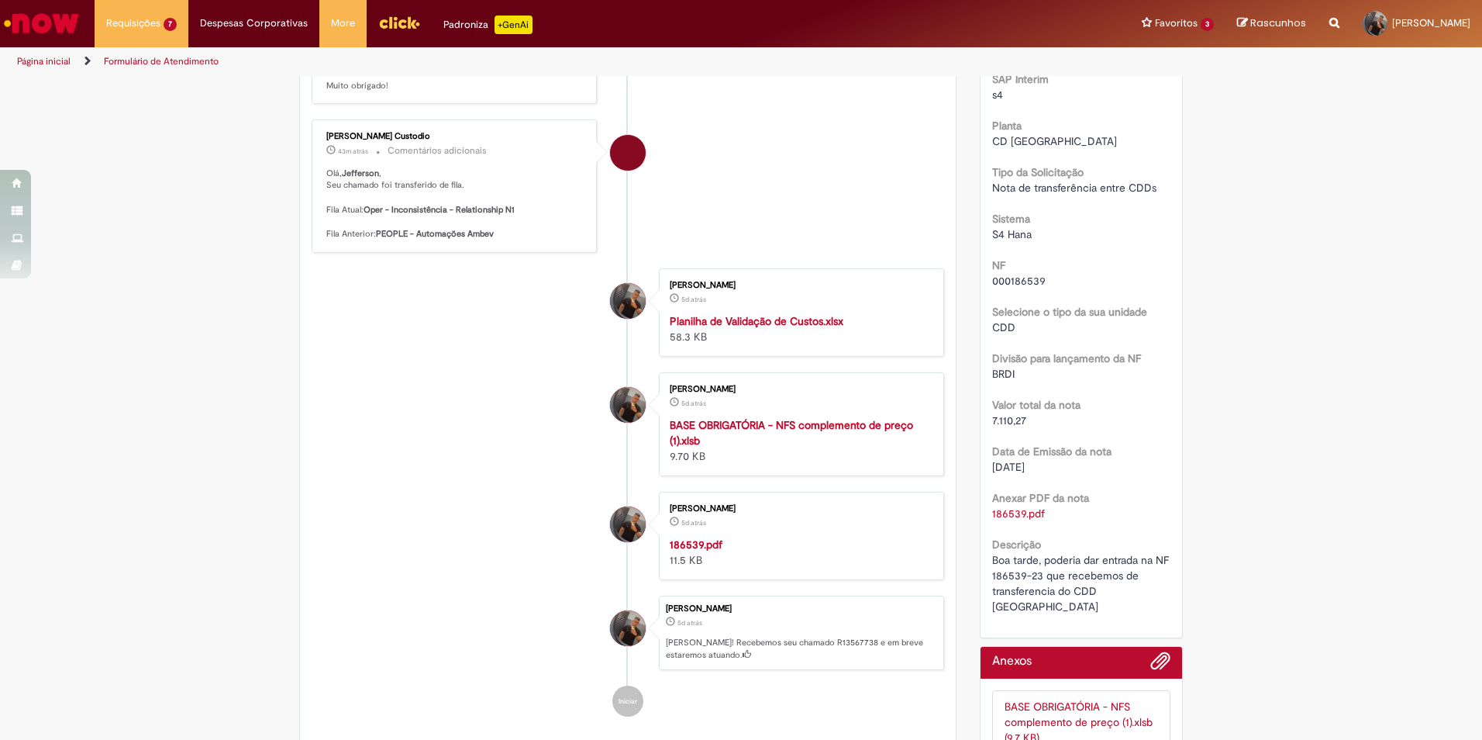
click at [745, 328] on strong "Planilha de Validação de Custos.xlsx" at bounding box center [757, 321] width 174 height 14
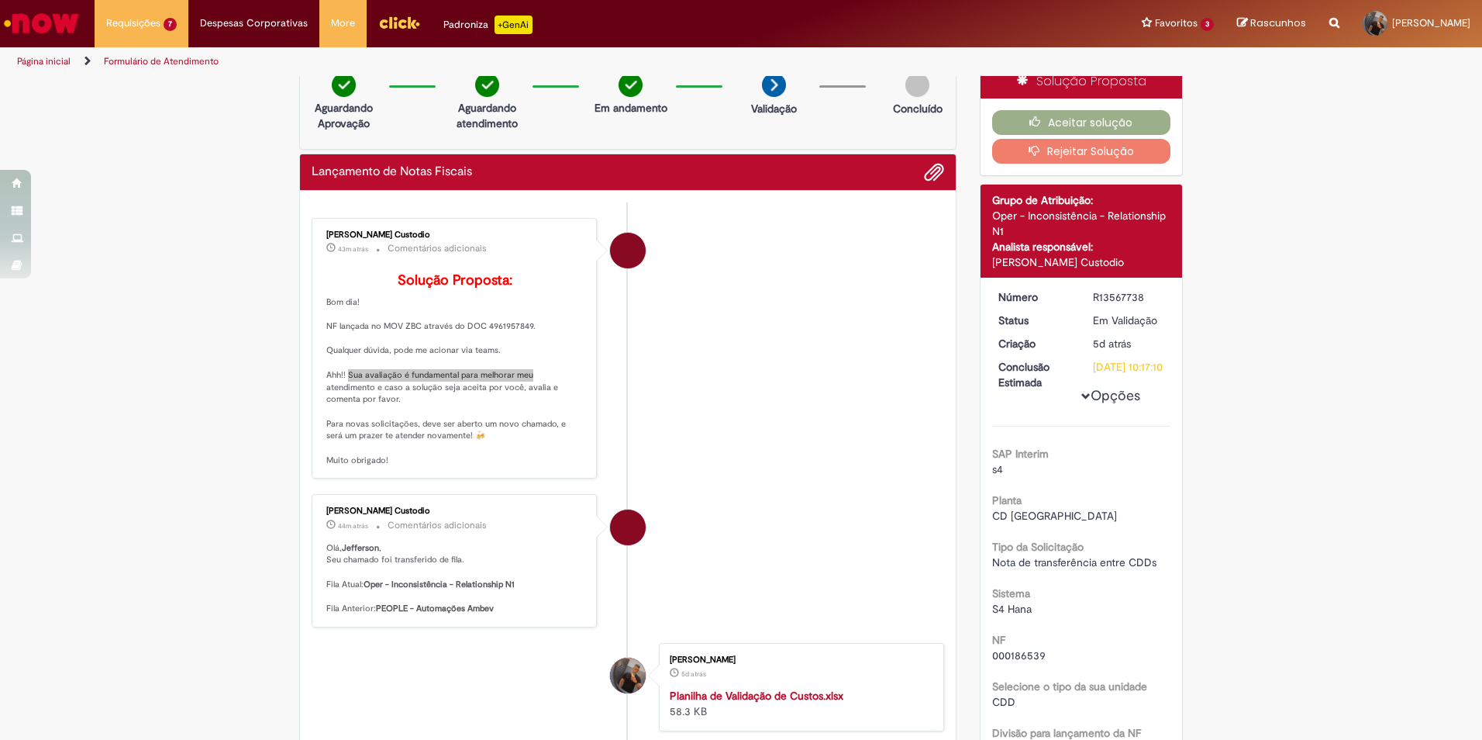
scroll to position [0, 0]
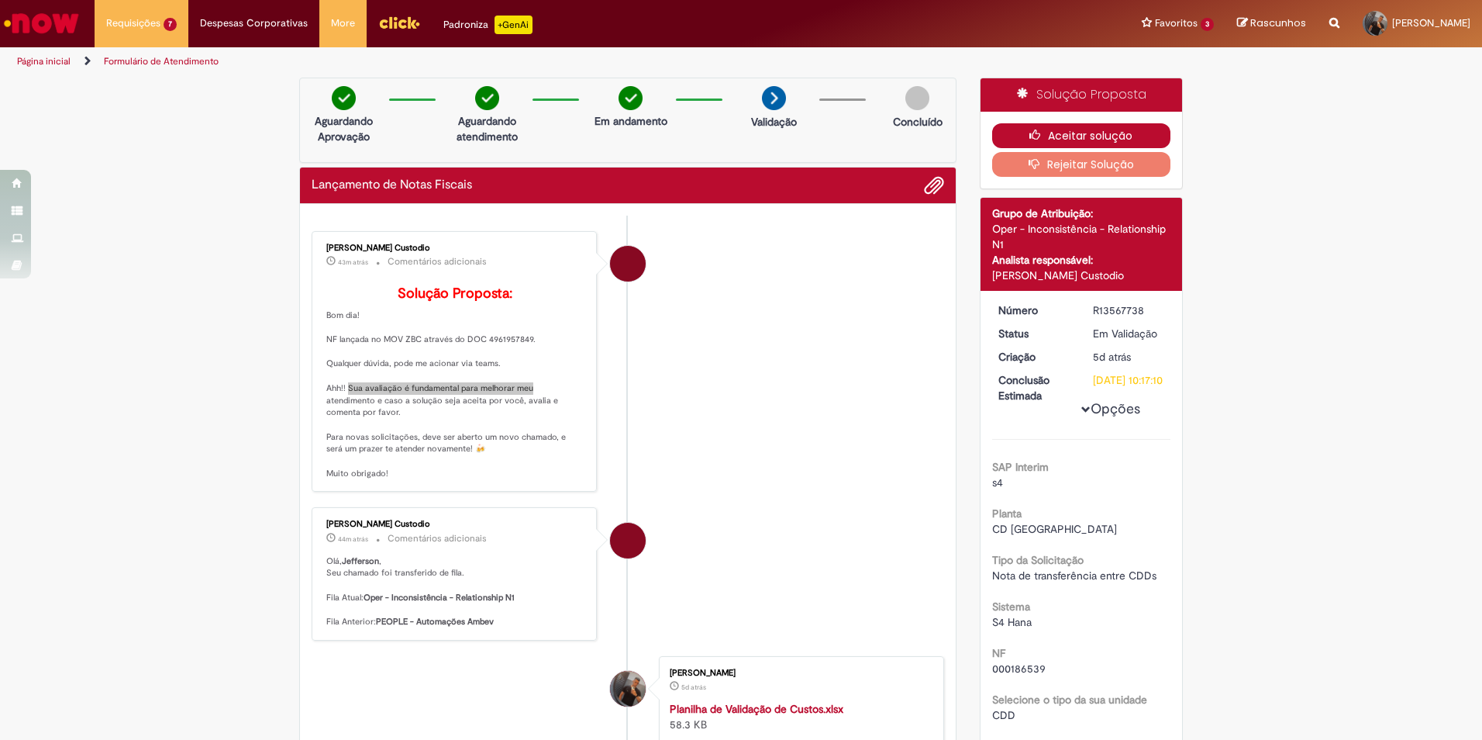
click at [1053, 134] on button "Aceitar solução" at bounding box center [1081, 135] width 179 height 25
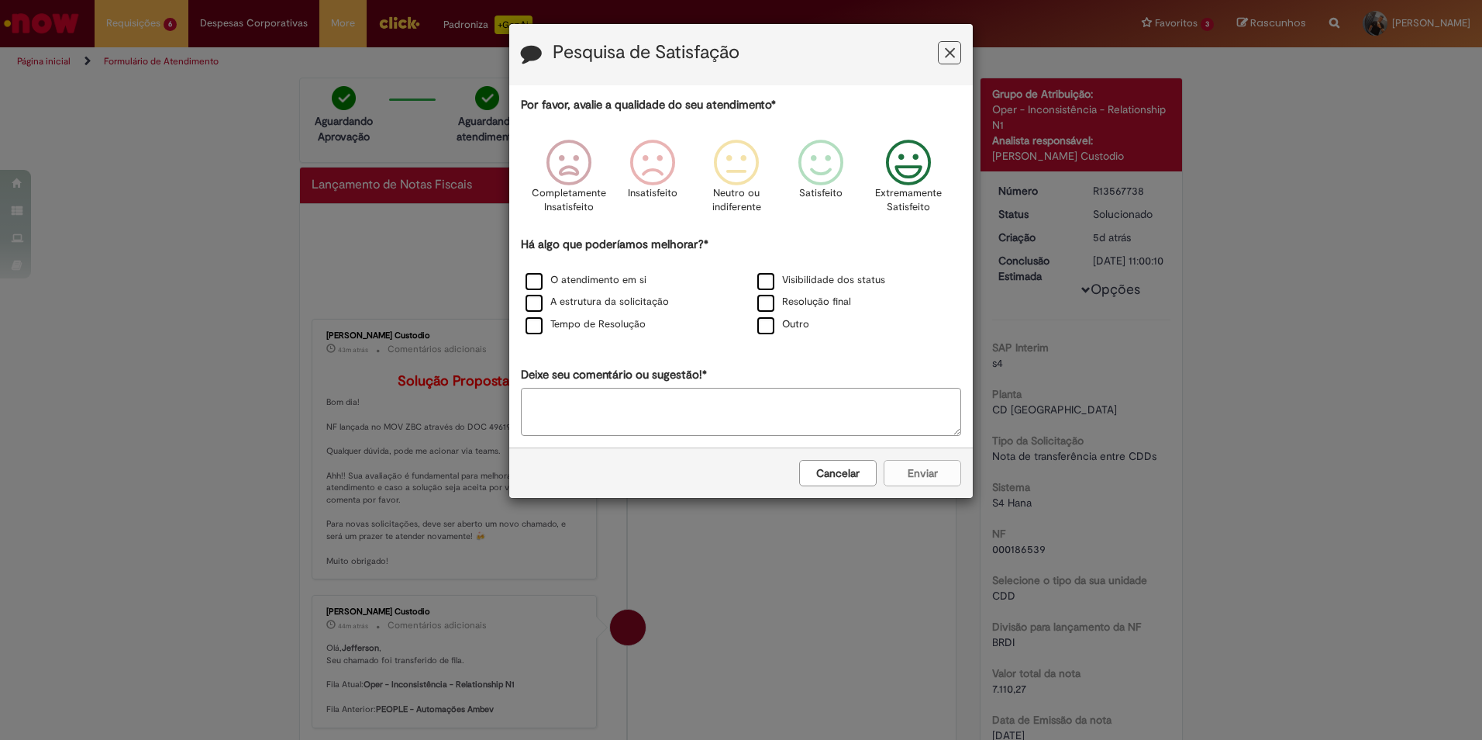
click at [934, 183] on icon "Feedback" at bounding box center [909, 163] width 58 height 47
click at [526, 285] on label "O atendimento em si" at bounding box center [586, 280] width 121 height 15
click at [916, 477] on button "Enviar" at bounding box center [923, 473] width 78 height 26
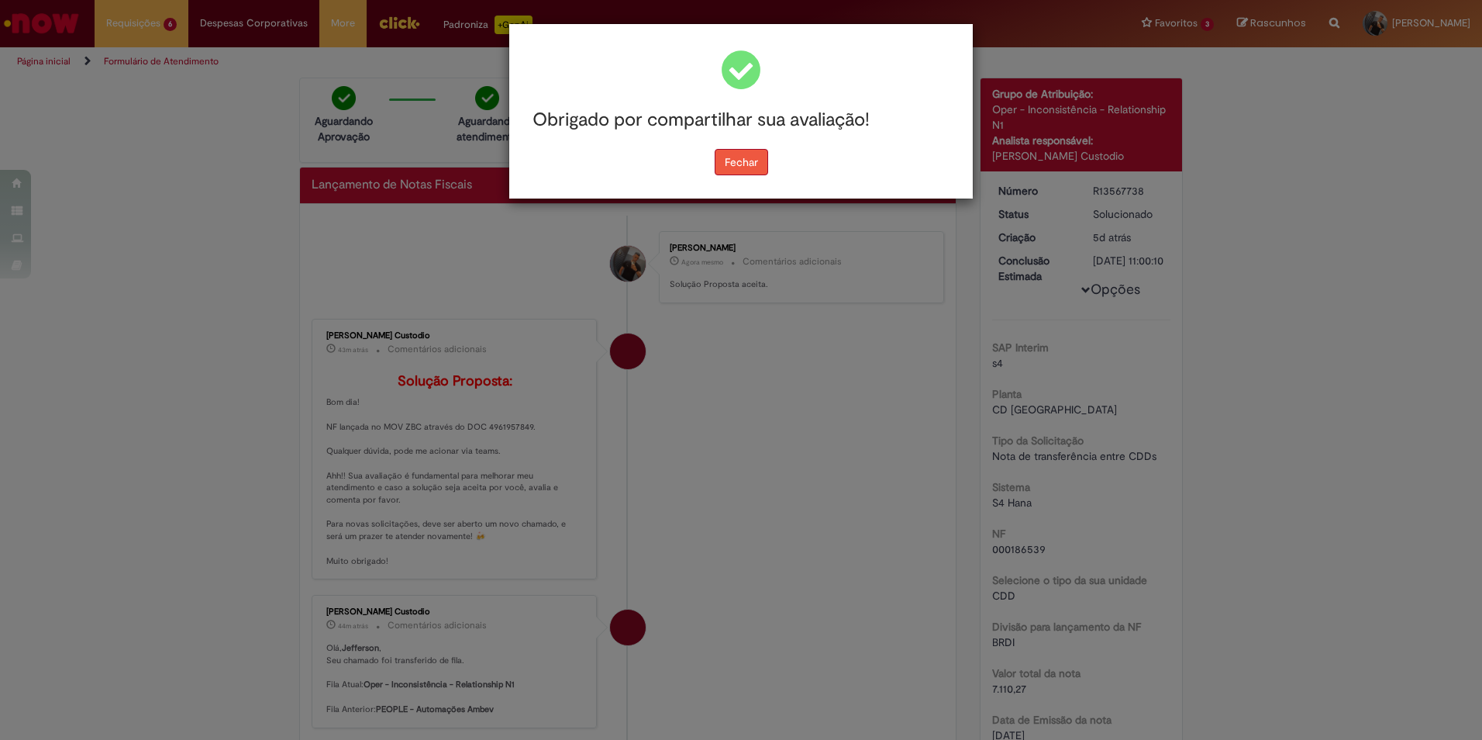
click at [729, 170] on button "Fechar" at bounding box center [741, 162] width 53 height 26
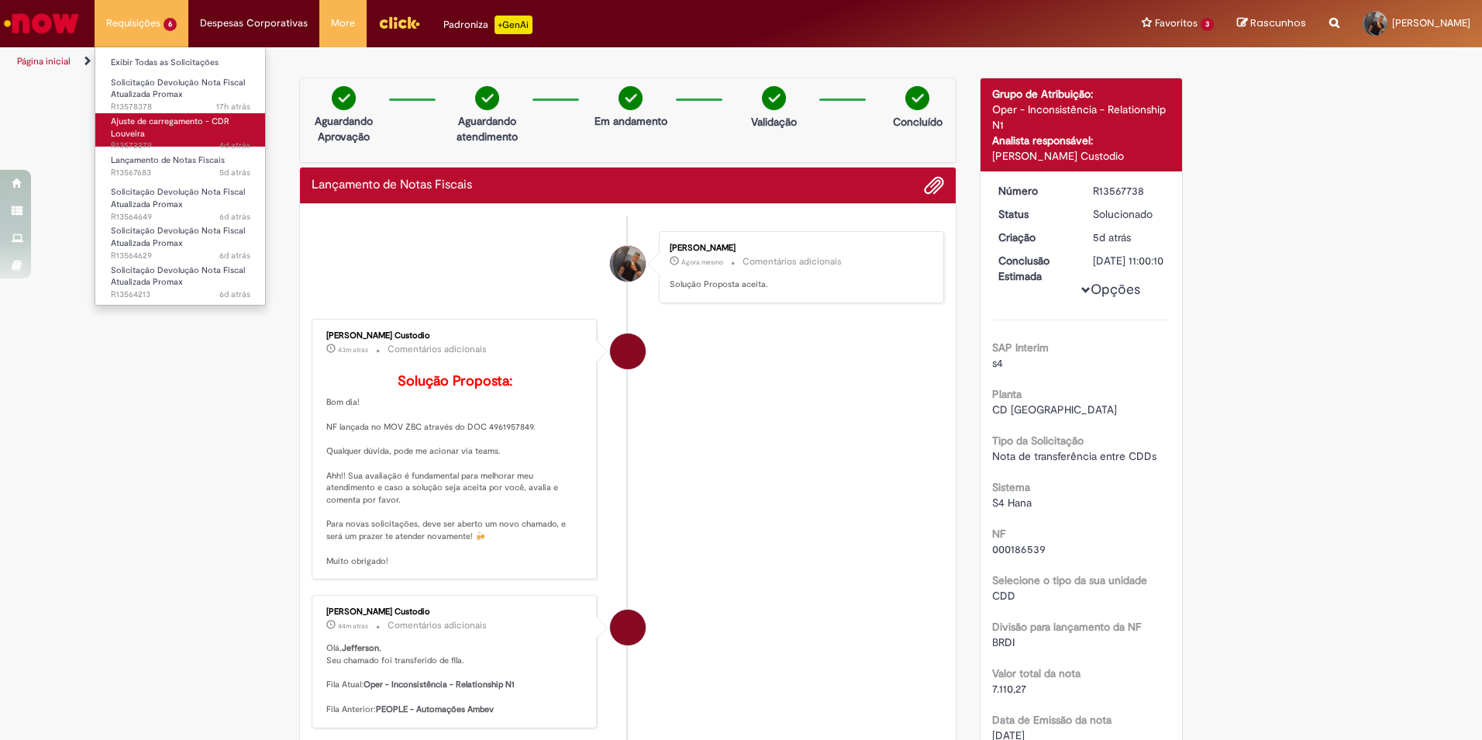
click at [167, 123] on span "Ajuste de carregamento - CDR Louveira" at bounding box center [170, 128] width 119 height 24
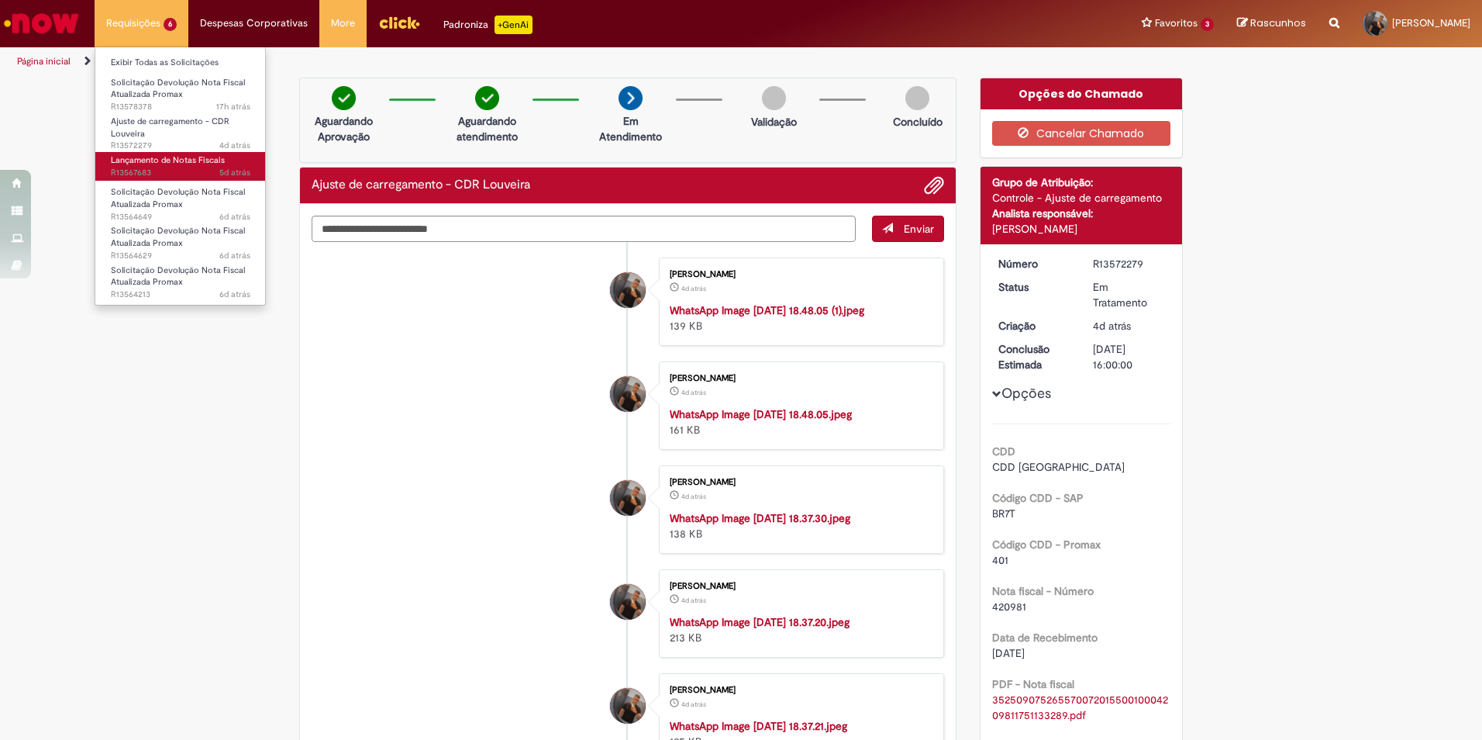
click at [163, 166] on link "Lançamento de Notas Fiscais 5d atrás 5 dias atrás R13567683" at bounding box center [180, 166] width 171 height 29
